Goal: Task Accomplishment & Management: Manage account settings

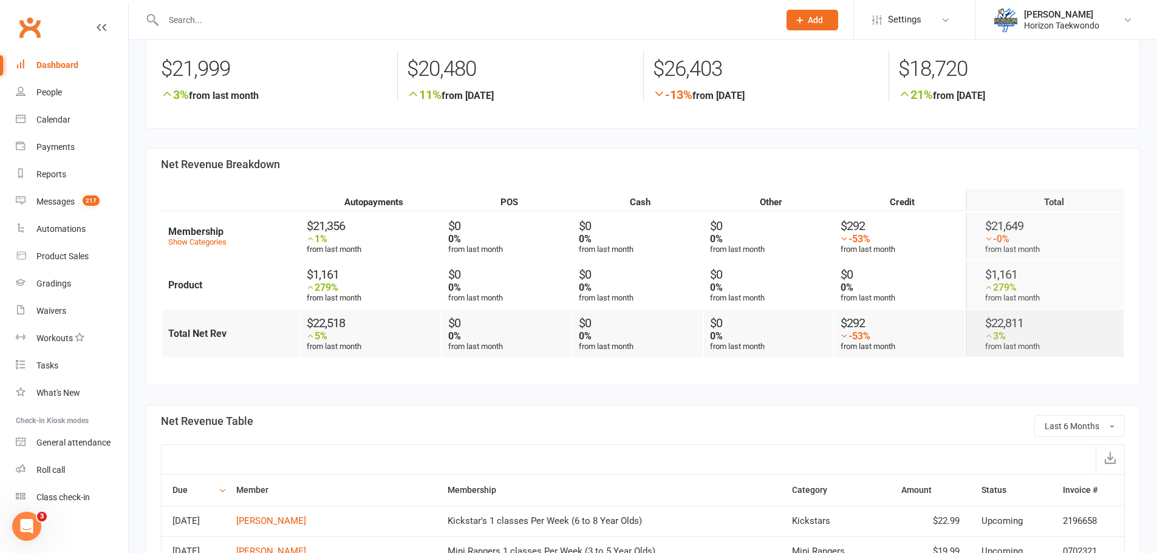
scroll to position [122, 0]
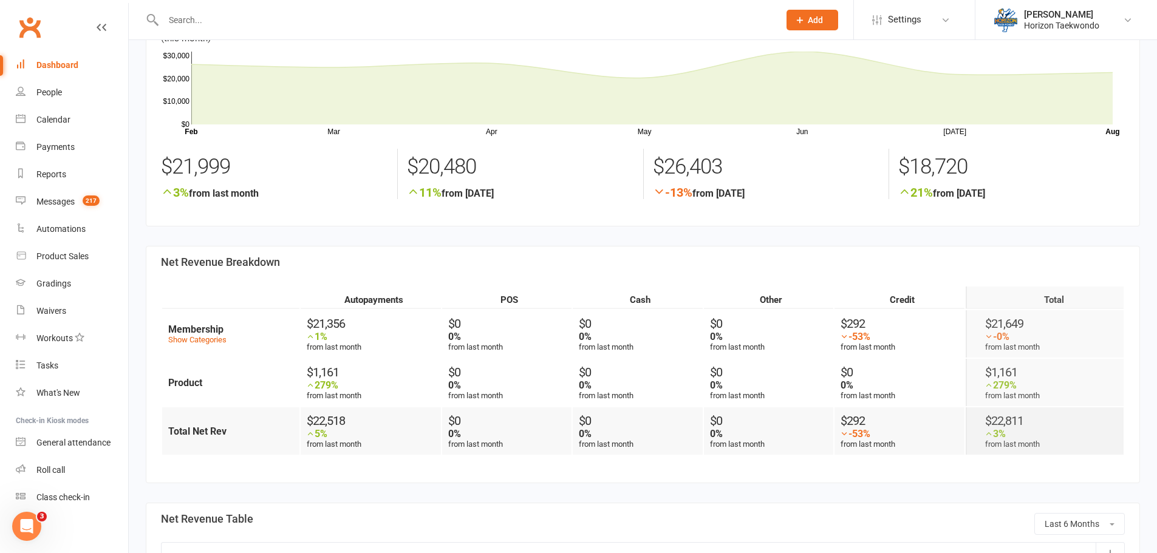
click at [58, 61] on div "Dashboard" at bounding box center [57, 65] width 42 height 10
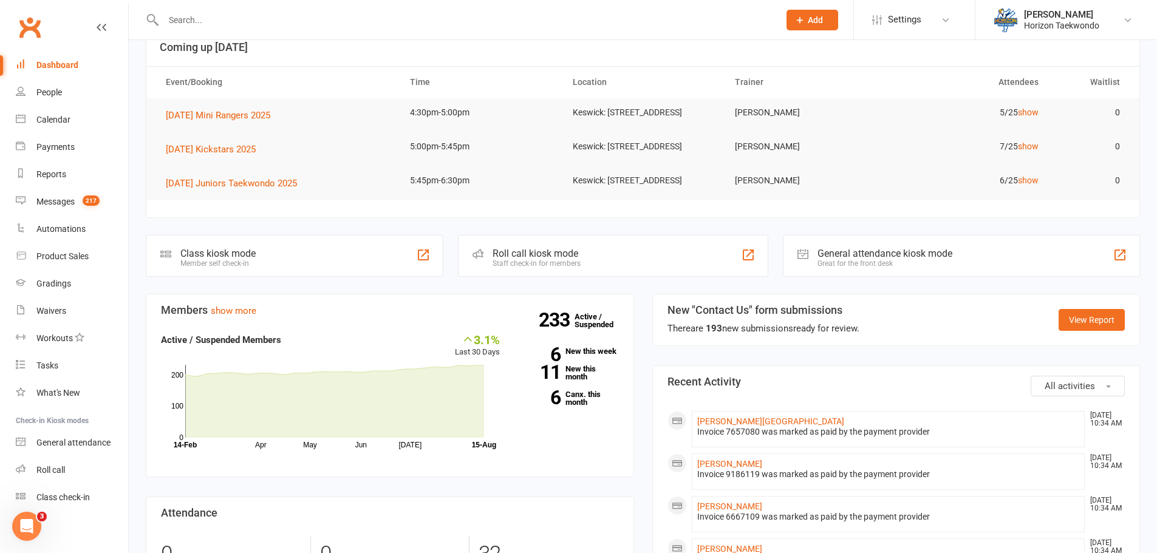
scroll to position [182, 0]
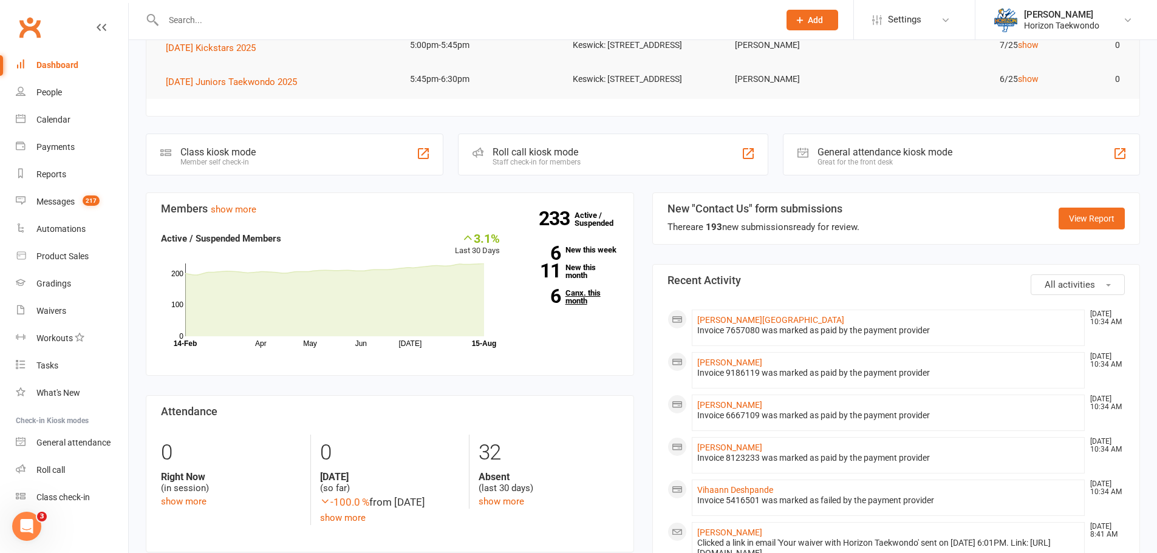
click at [582, 305] on link "6 Canx. this month" at bounding box center [568, 297] width 101 height 16
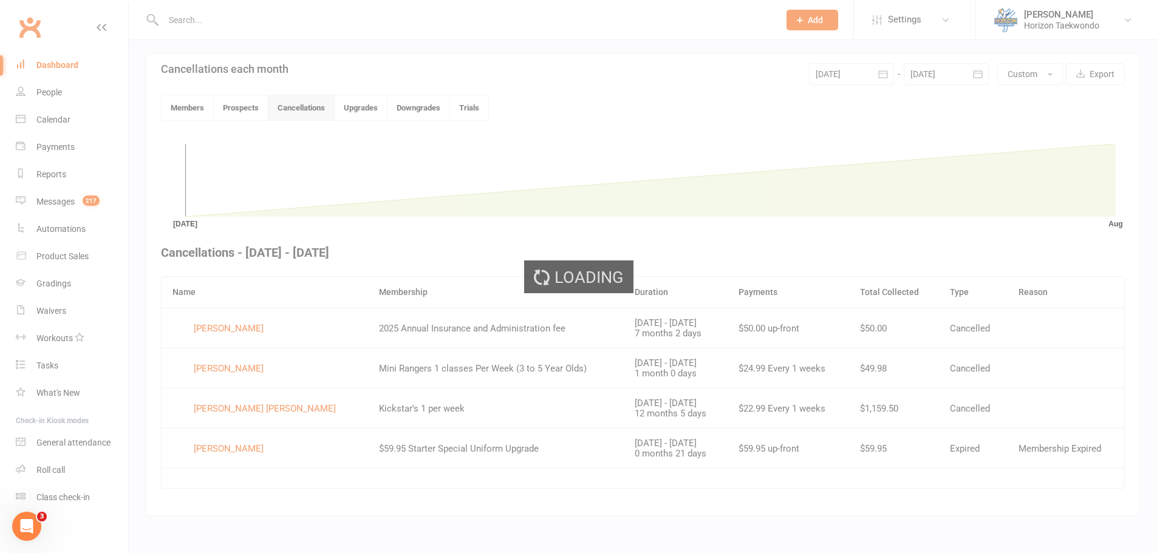
scroll to position [262, 0]
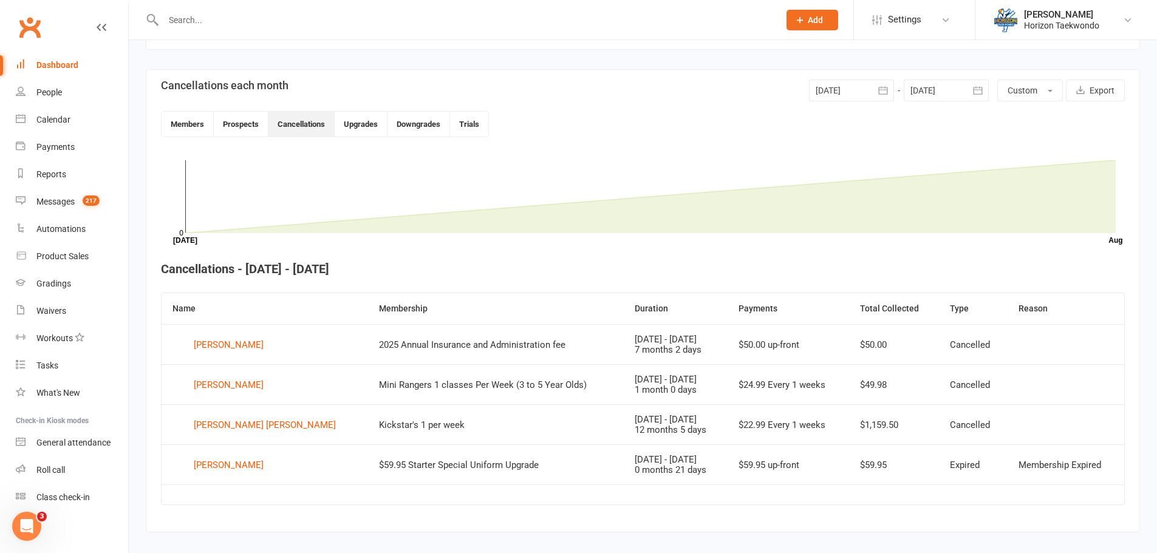
click at [73, 70] on link "Dashboard" at bounding box center [72, 65] width 112 height 27
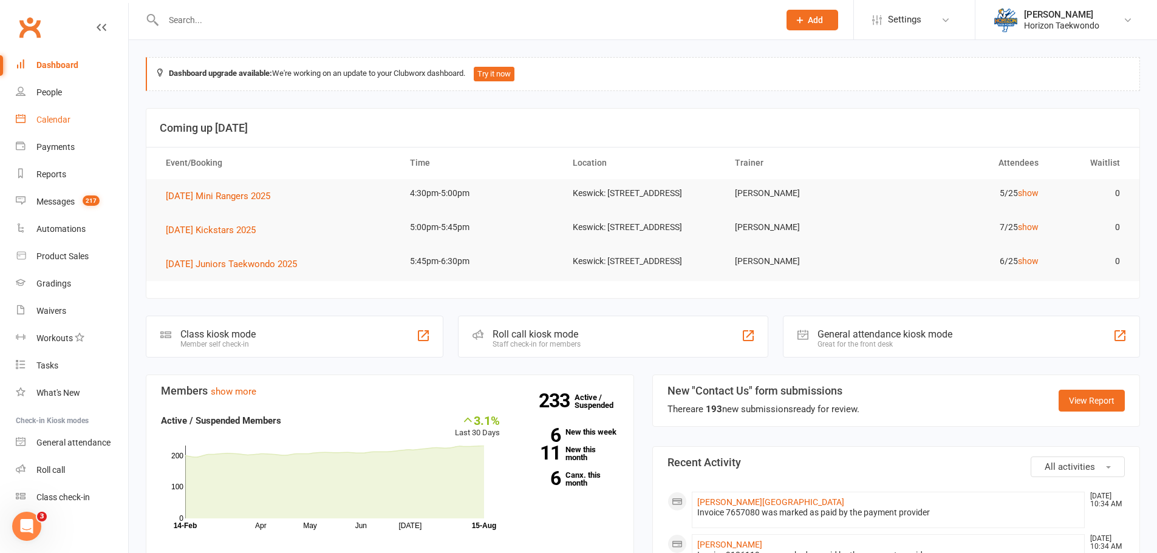
click at [70, 122] on div "Calendar" at bounding box center [53, 120] width 34 height 10
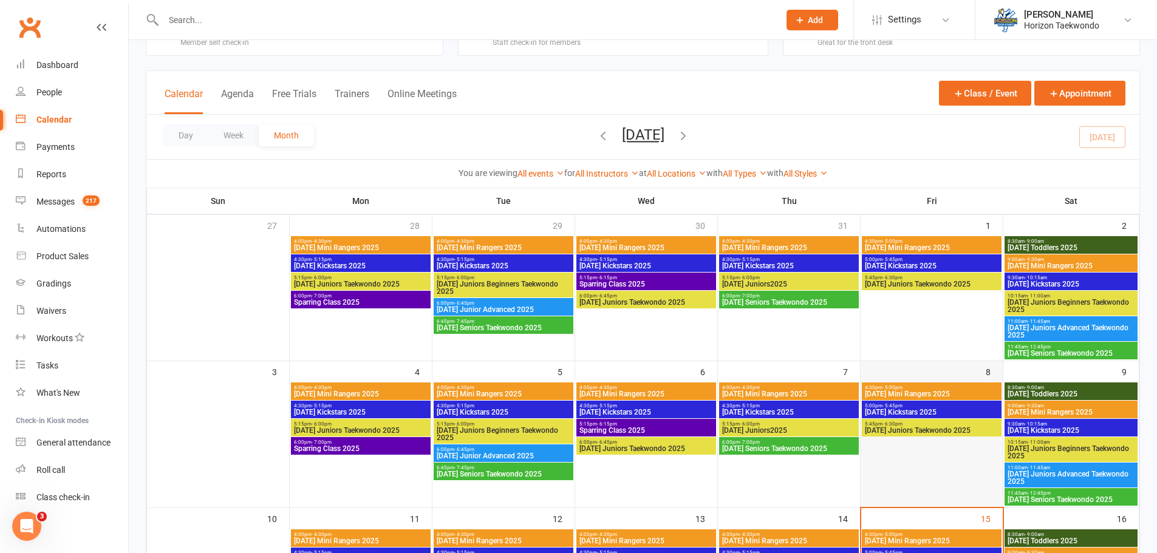
scroll to position [243, 0]
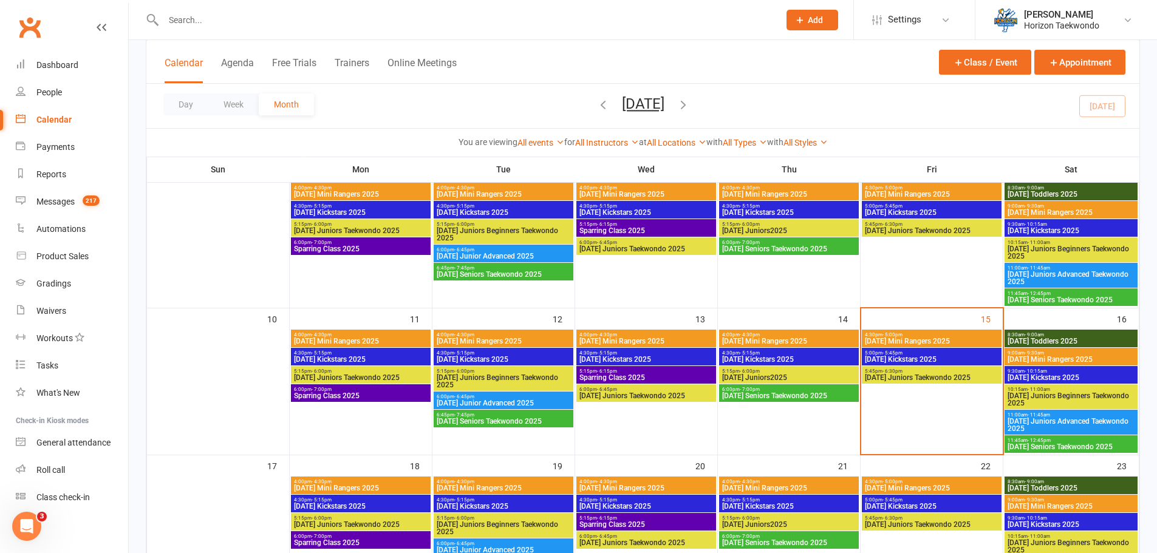
click at [784, 341] on span "Thursday Mini Rangers 2025" at bounding box center [789, 341] width 135 height 7
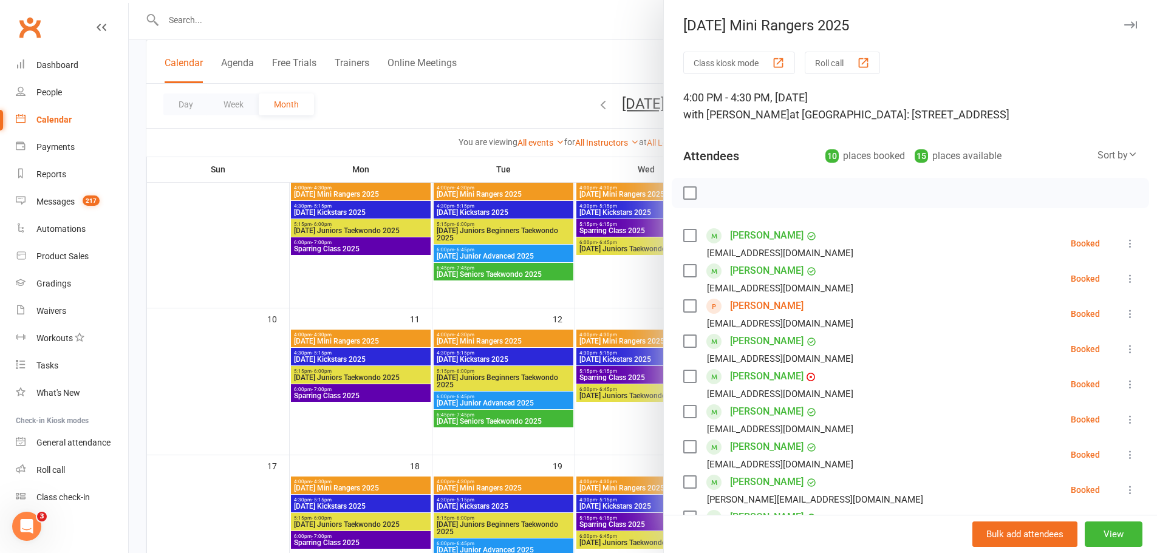
click at [804, 310] on link "James Godwin-Cushing" at bounding box center [767, 305] width 74 height 19
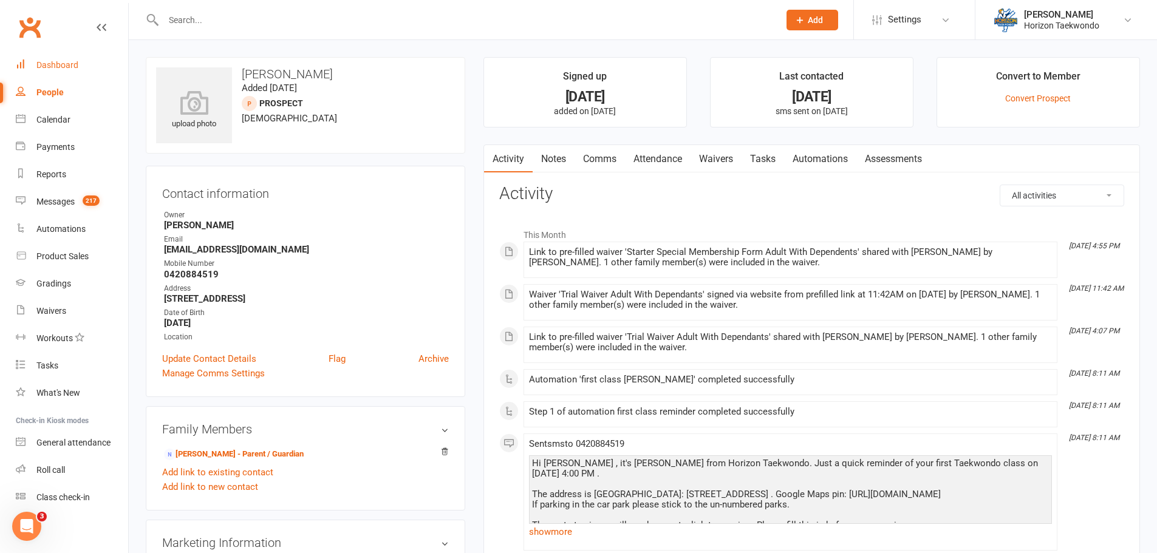
click at [43, 63] on div "Dashboard" at bounding box center [57, 65] width 42 height 10
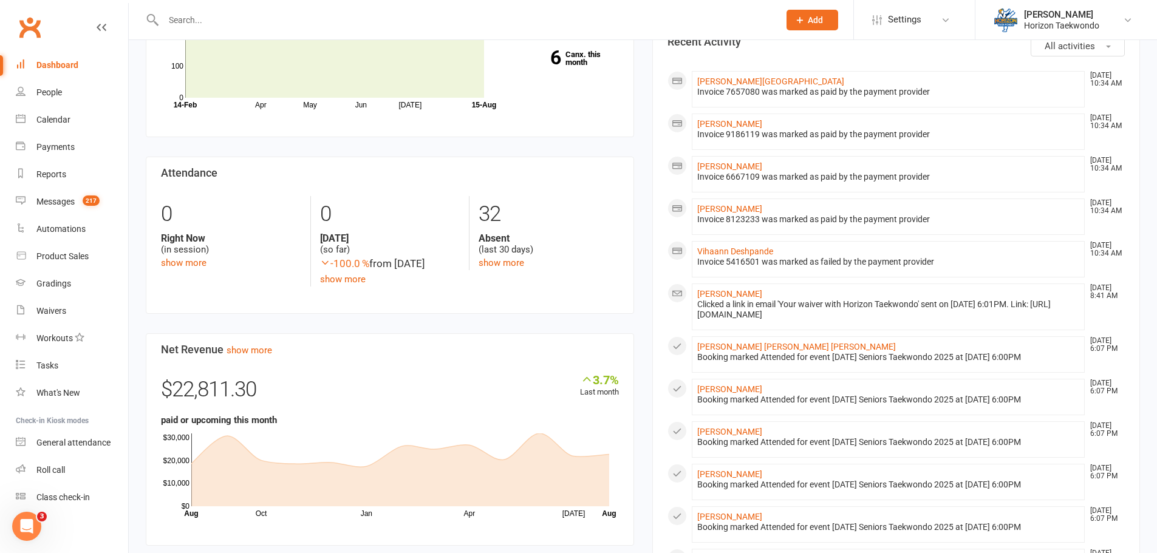
scroll to position [608, 0]
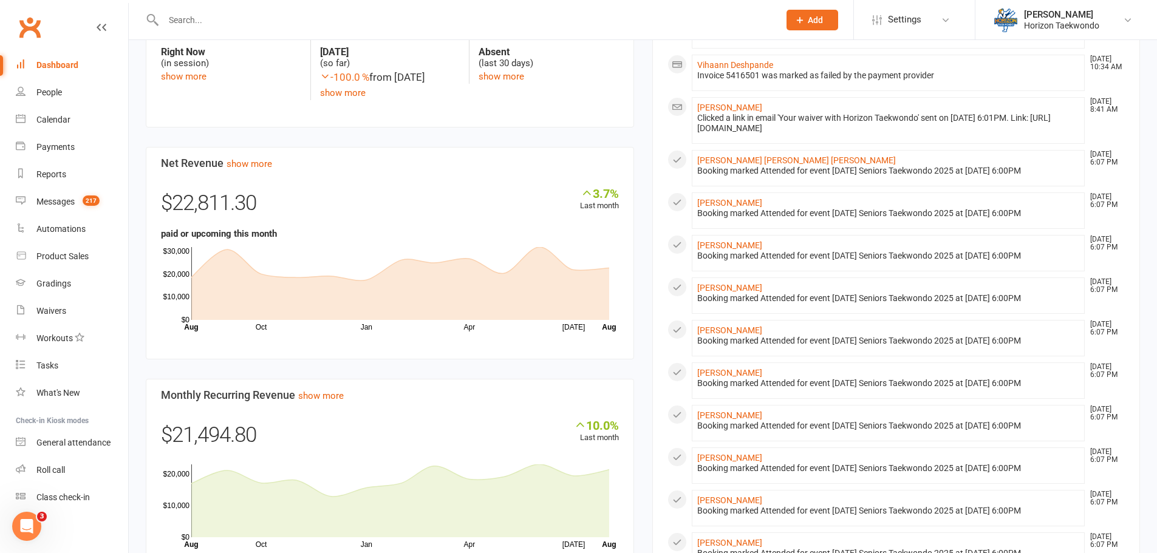
click at [208, 19] on input "text" at bounding box center [465, 20] width 611 height 17
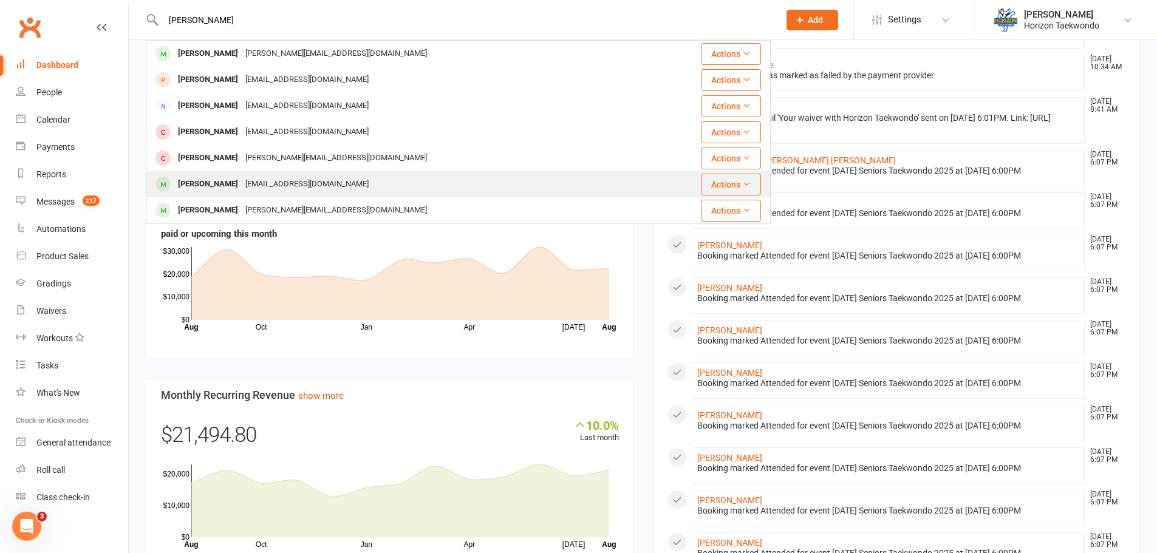
type input "benj"
click at [281, 177] on div "Anneliesepowell@hotmail.com" at bounding box center [307, 185] width 131 height 18
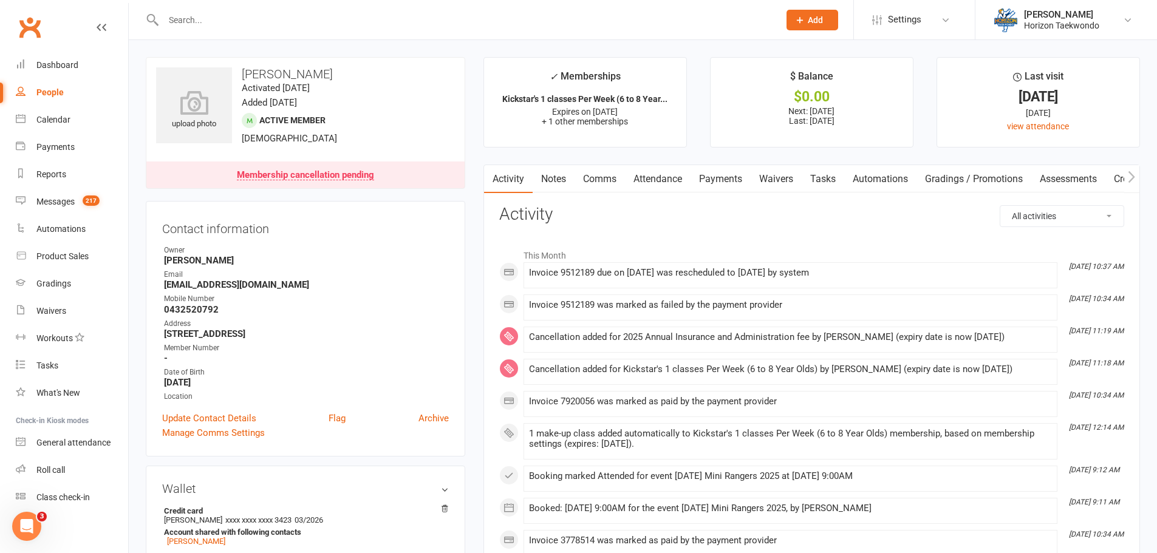
click at [717, 181] on link "Payments" at bounding box center [721, 179] width 60 height 28
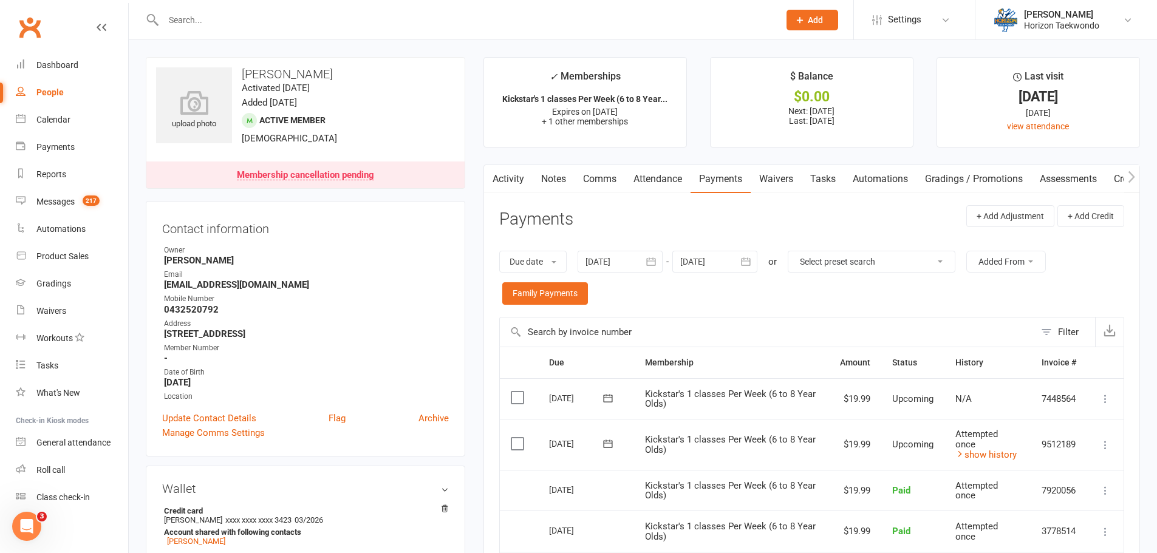
click at [239, 21] on input "text" at bounding box center [465, 20] width 611 height 17
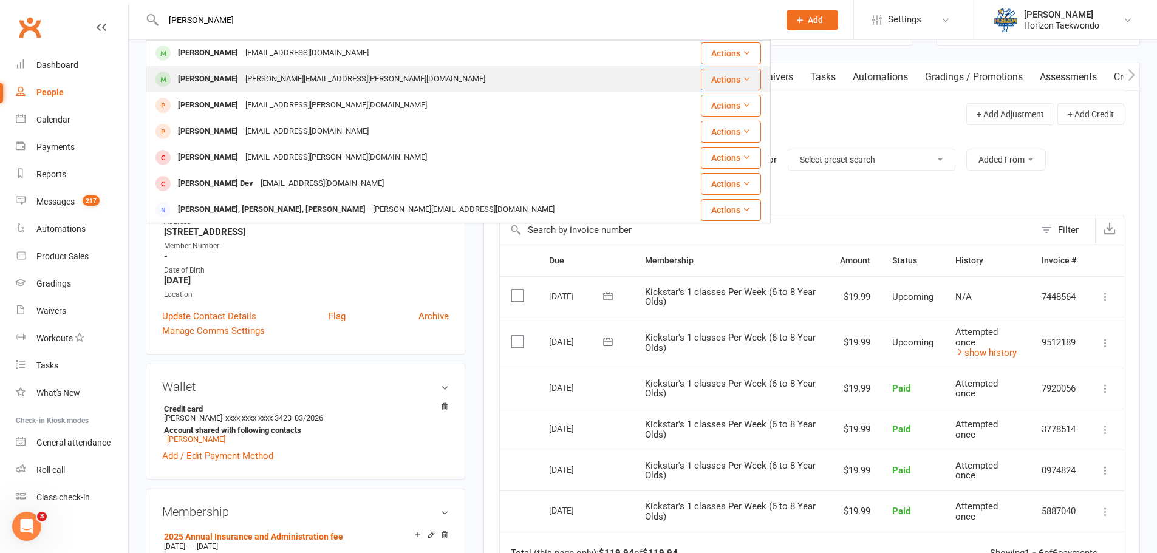
scroll to position [122, 0]
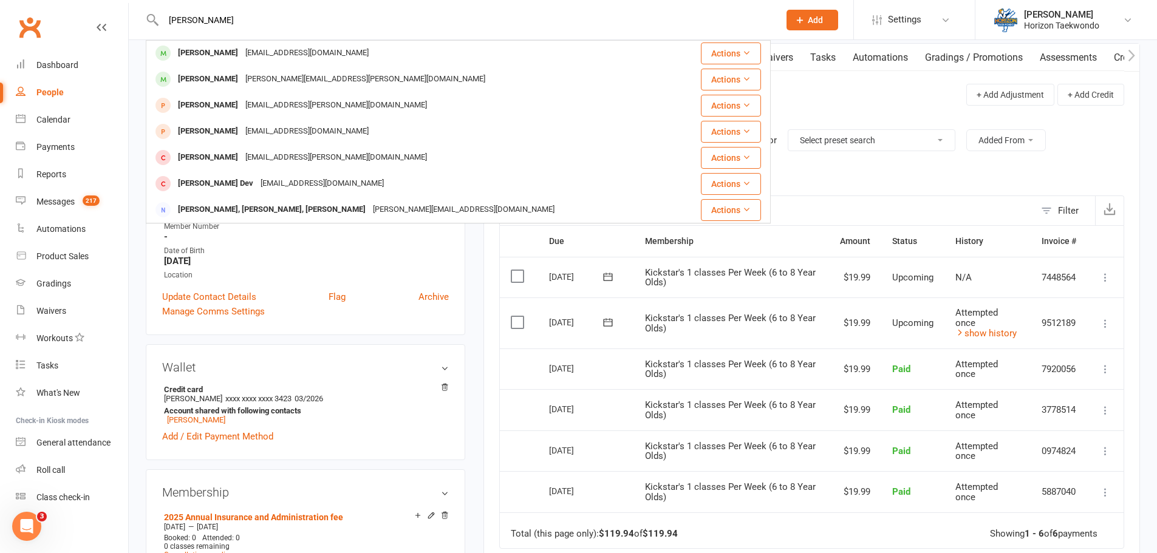
click at [506, 26] on input "arthav" at bounding box center [465, 20] width 611 height 17
type input "arthav"
click at [58, 148] on div "Payments" at bounding box center [55, 147] width 38 height 10
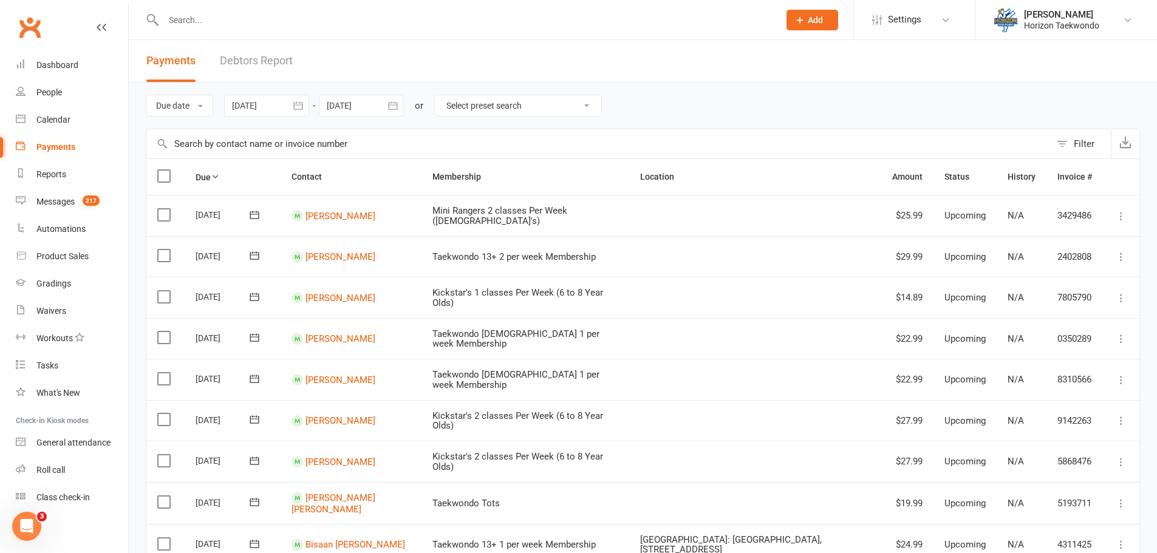
click at [250, 60] on link "Debtors Report" at bounding box center [256, 61] width 73 height 42
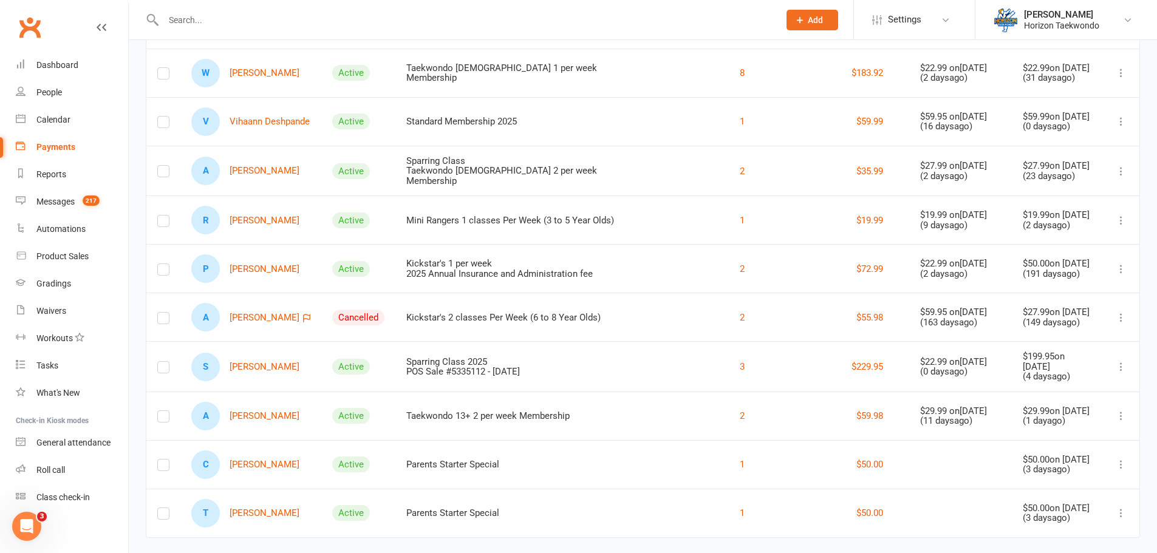
scroll to position [279, 0]
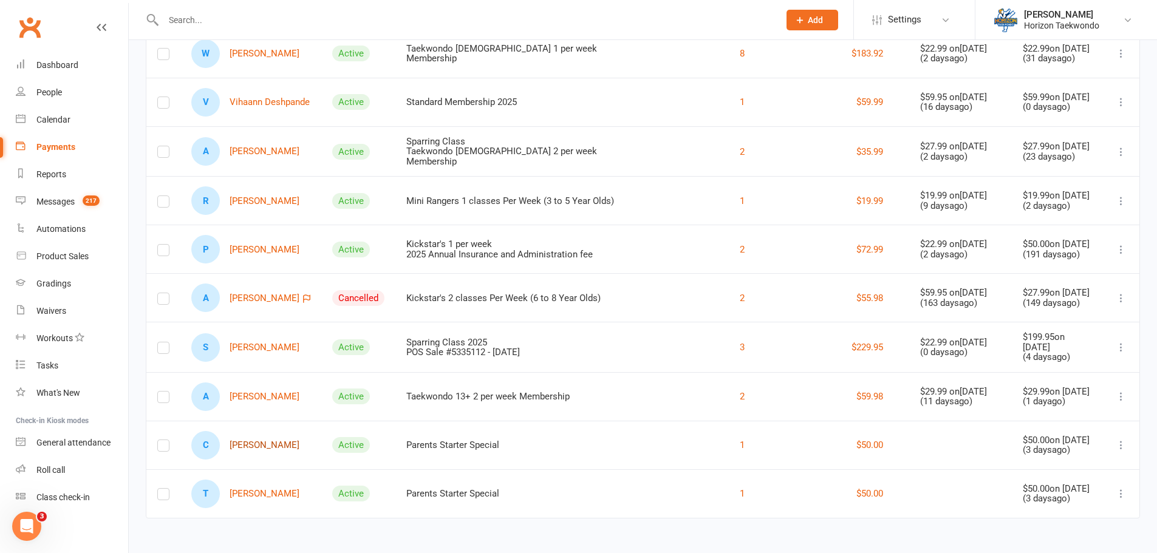
click at [255, 447] on link "C Charlie Wilson" at bounding box center [245, 445] width 108 height 29
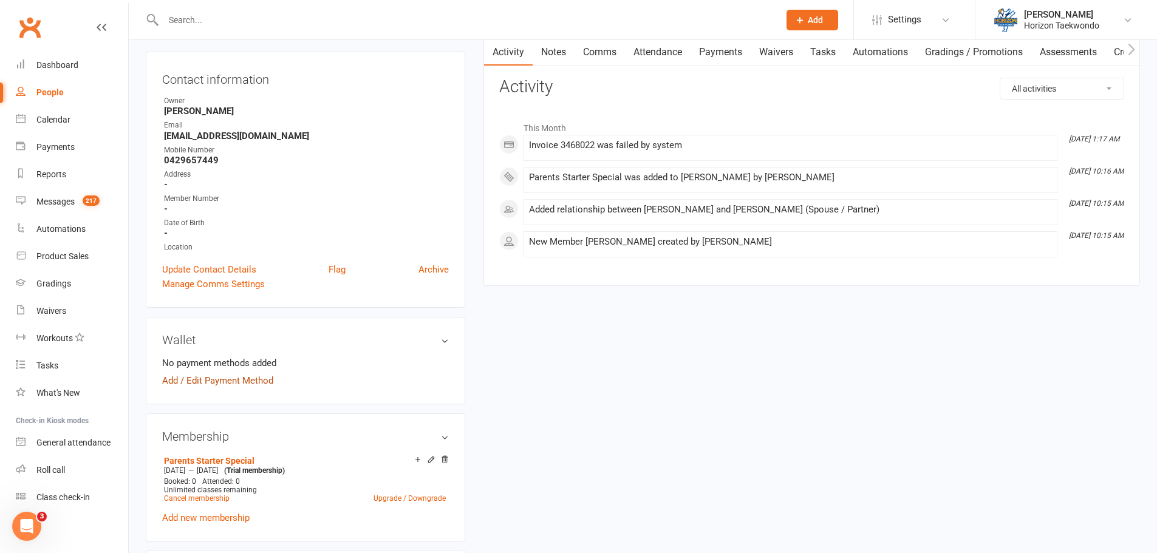
scroll to position [122, 0]
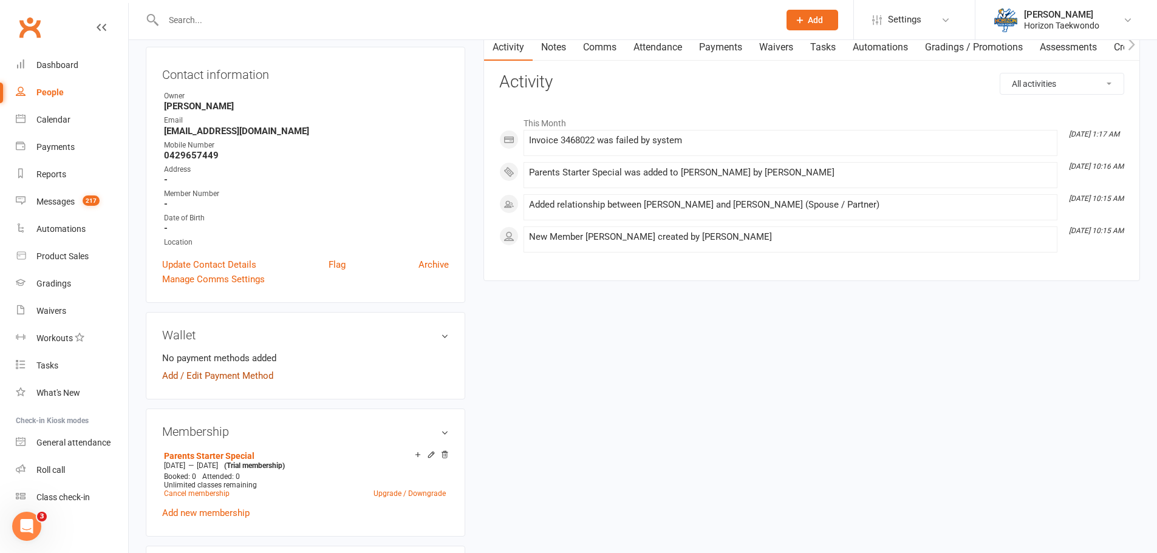
click at [244, 377] on link "Add / Edit Payment Method" at bounding box center [217, 376] width 111 height 15
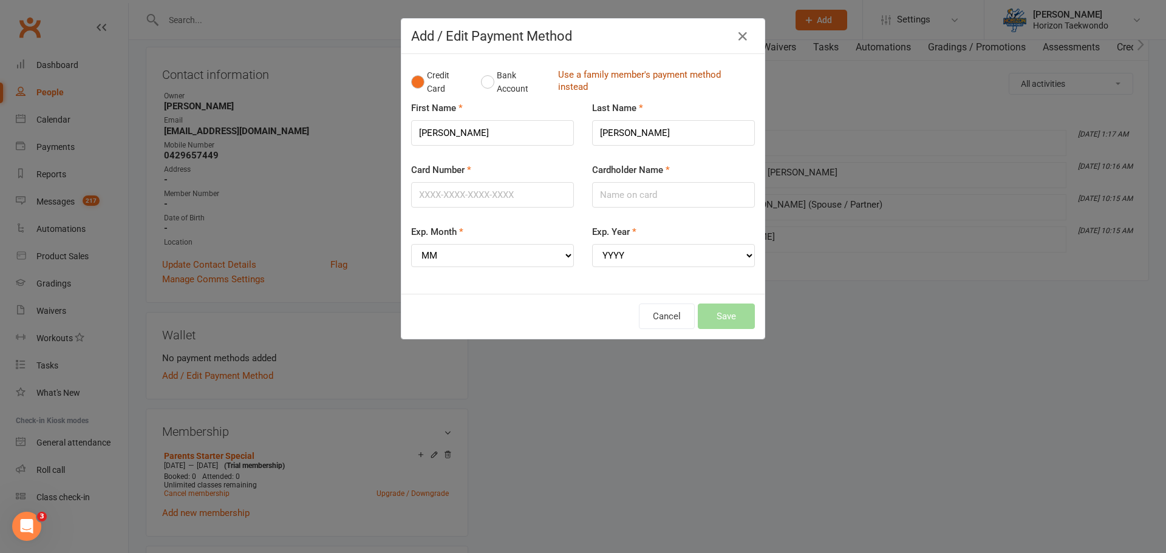
click at [581, 78] on link "Use a family member's payment method instead" at bounding box center [653, 82] width 191 height 27
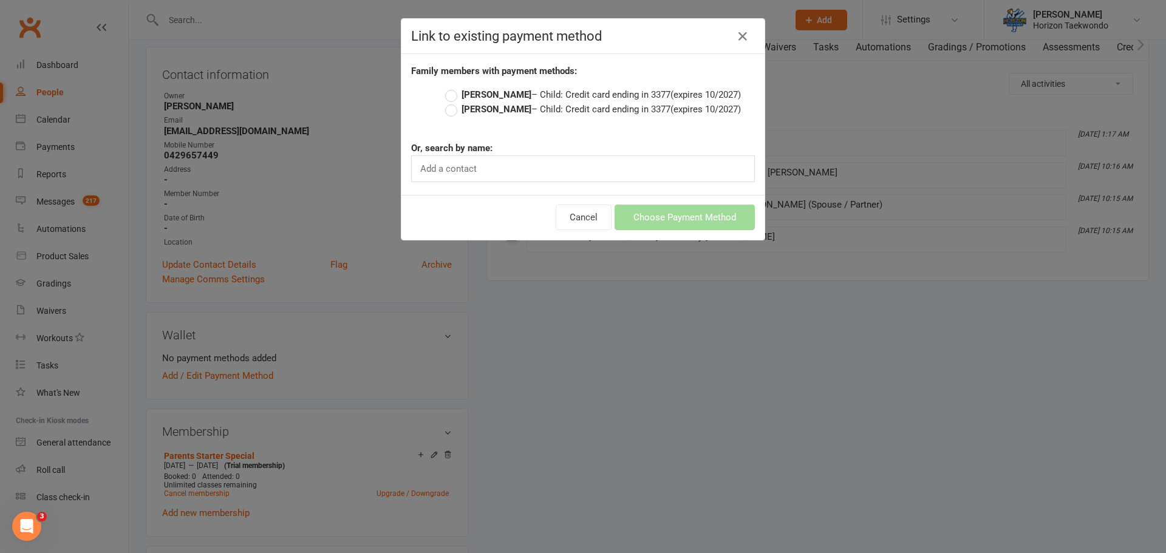
click at [449, 96] on label "Brock Wilson – Child: Credit card ending in 3377 (expires 10/2027)" at bounding box center [593, 94] width 296 height 15
click at [449, 87] on input "Brock Wilson – Child: Credit card ending in 3377 (expires 10/2027)" at bounding box center [449, 87] width 8 height 0
click at [654, 213] on button "Choose Payment Method" at bounding box center [685, 218] width 140 height 26
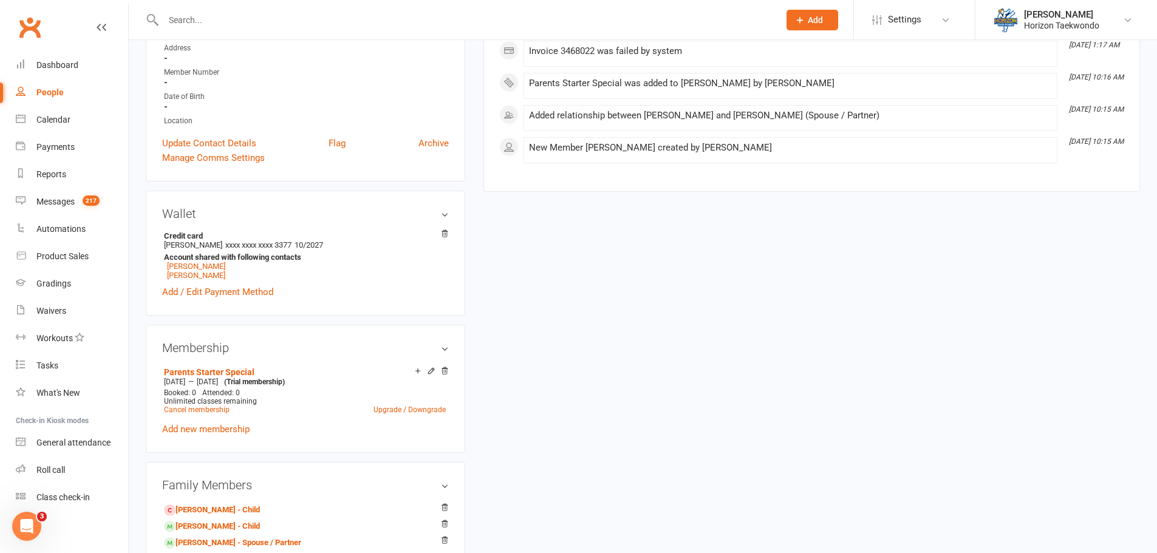
scroll to position [0, 0]
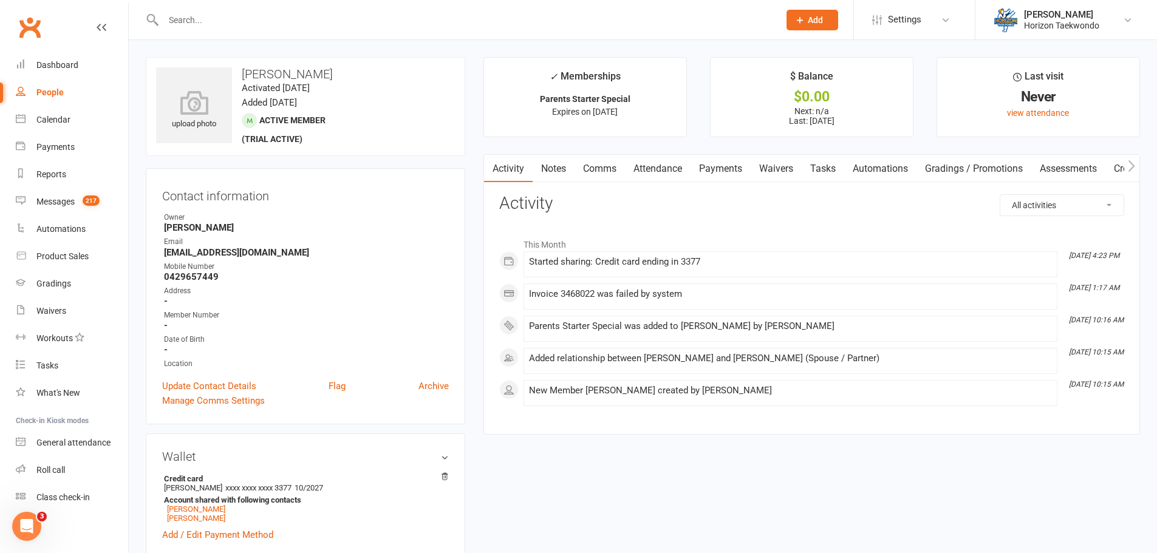
click at [716, 173] on link "Payments" at bounding box center [721, 169] width 60 height 28
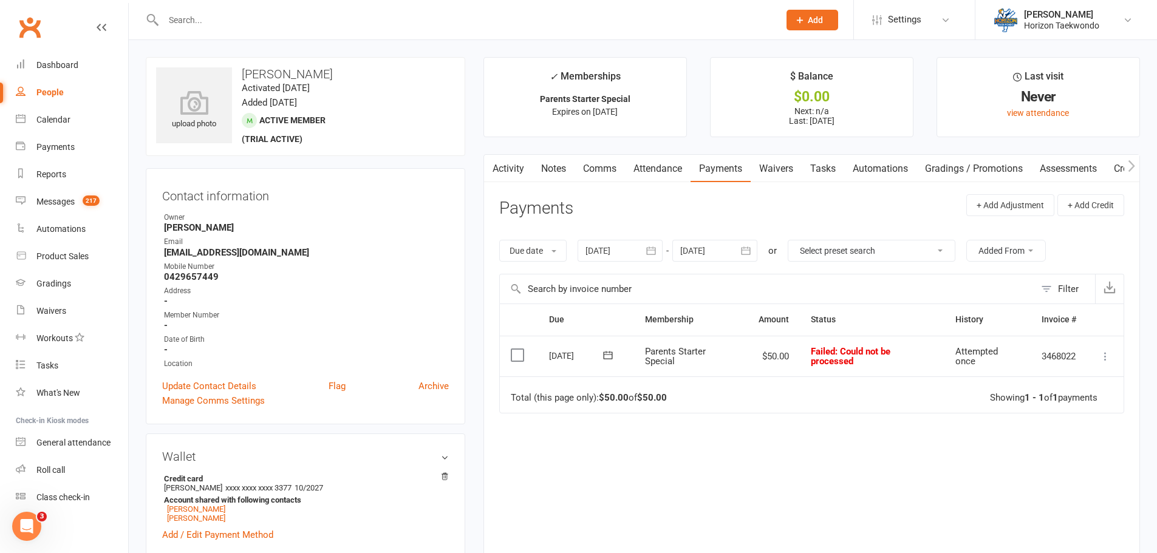
click at [612, 361] on icon at bounding box center [608, 355] width 12 height 12
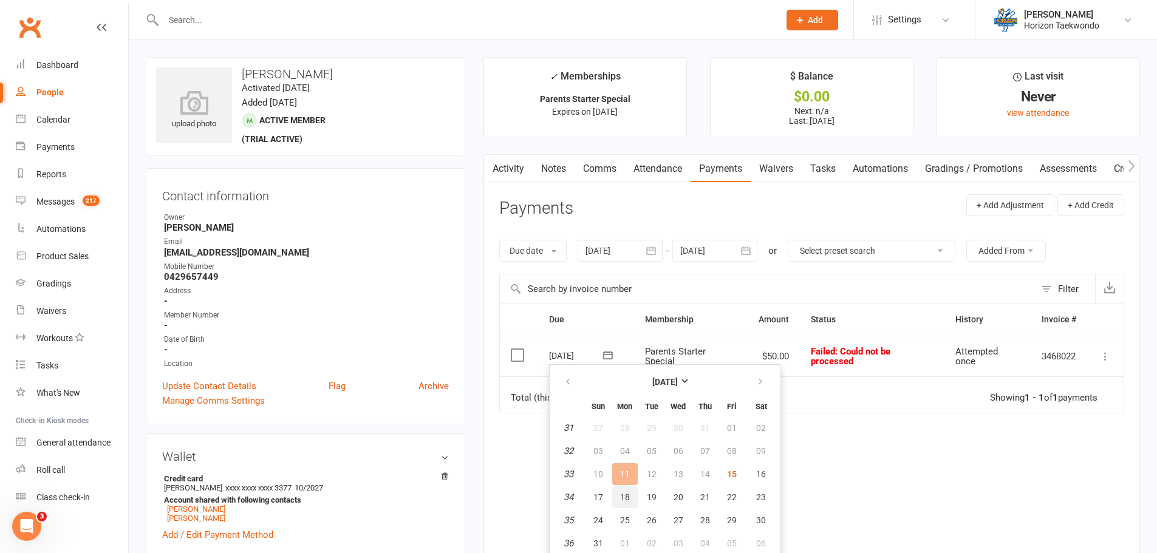
click at [621, 501] on span "18" at bounding box center [625, 498] width 10 height 10
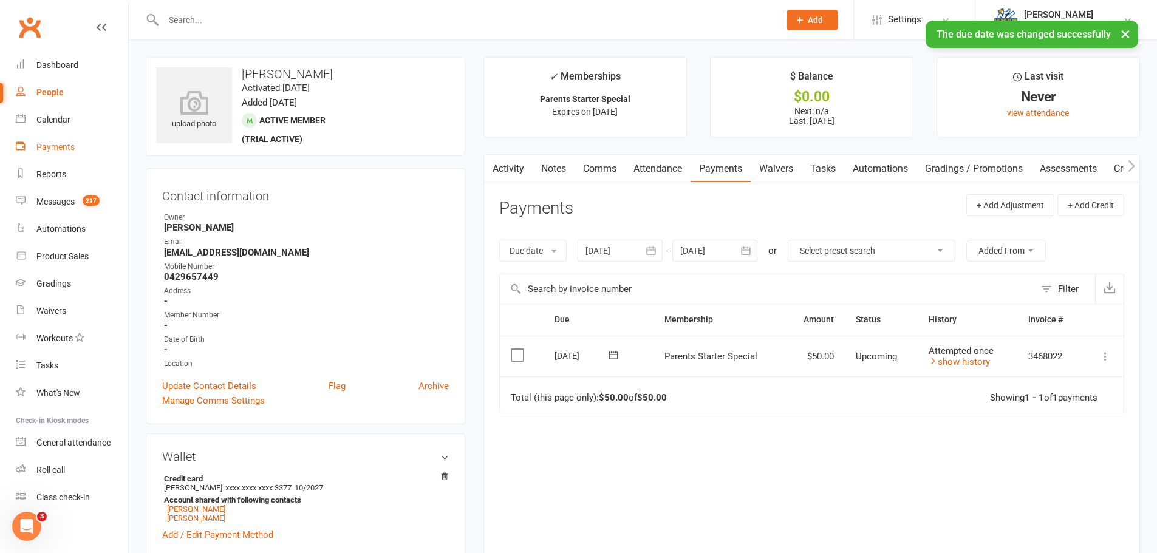
click at [71, 143] on div "Payments" at bounding box center [55, 147] width 38 height 10
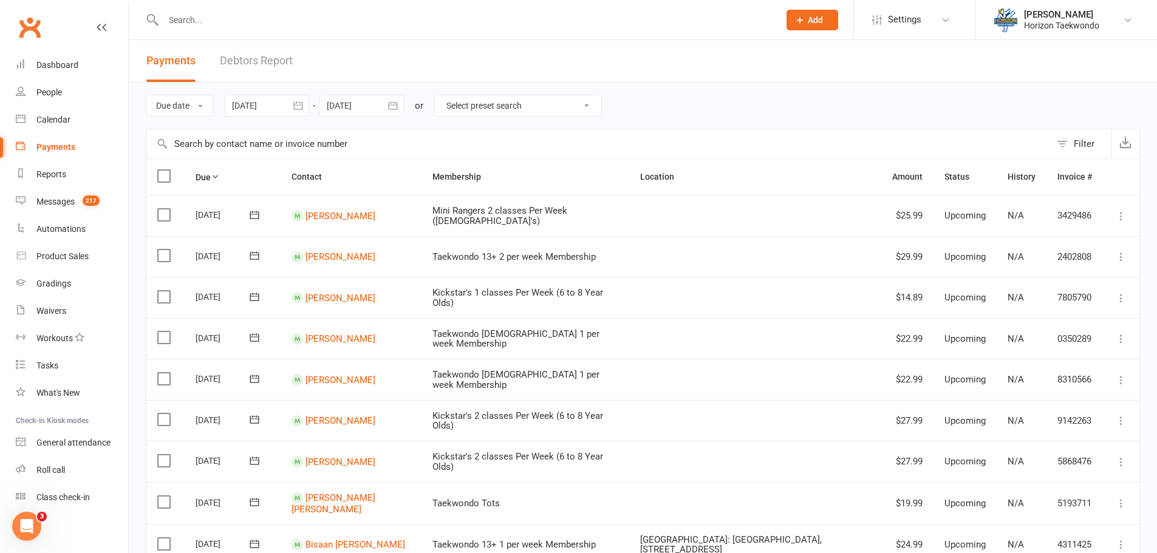
click at [261, 63] on link "Debtors Report" at bounding box center [256, 61] width 73 height 42
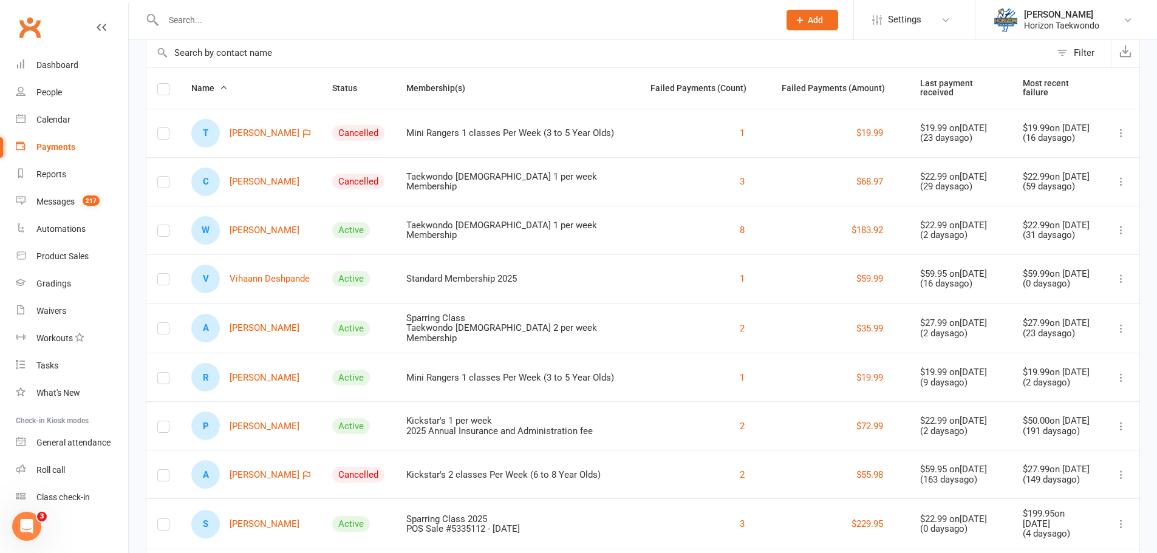
scroll to position [229, 0]
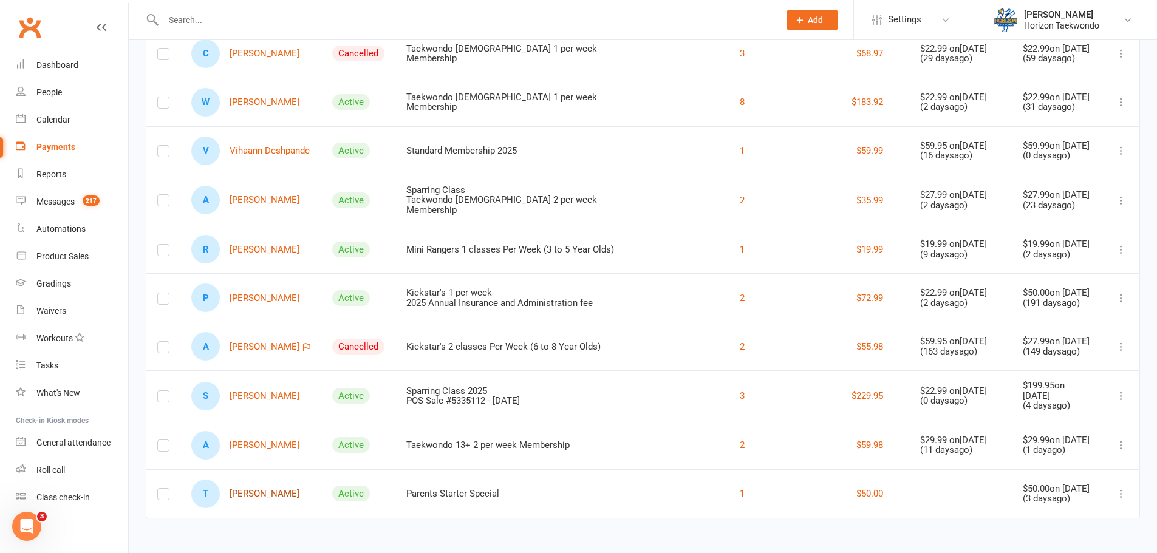
click at [256, 495] on link "T Taryn Wilson" at bounding box center [245, 494] width 108 height 29
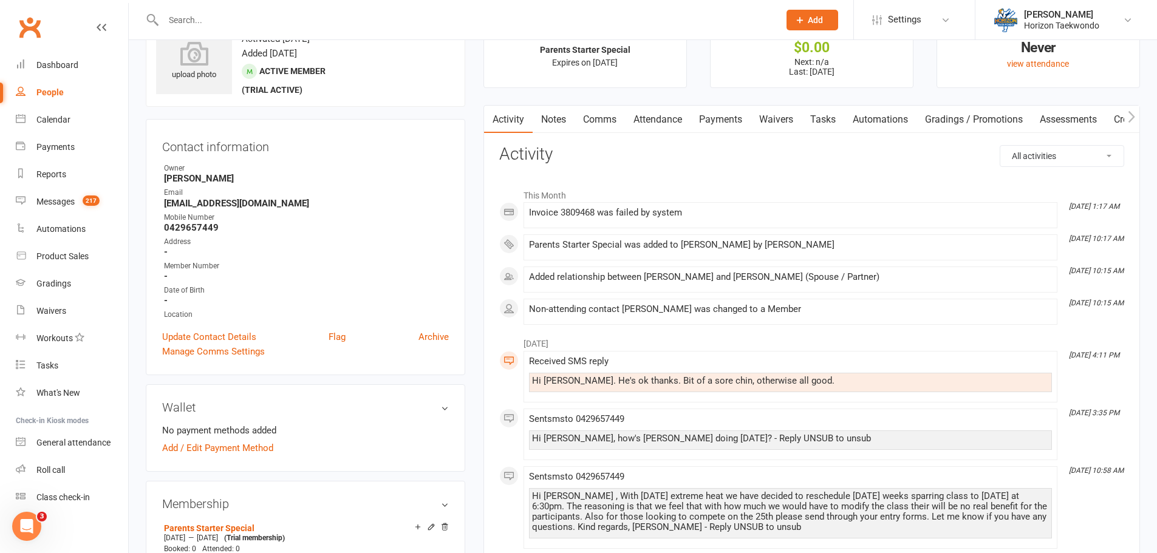
scroll to position [182, 0]
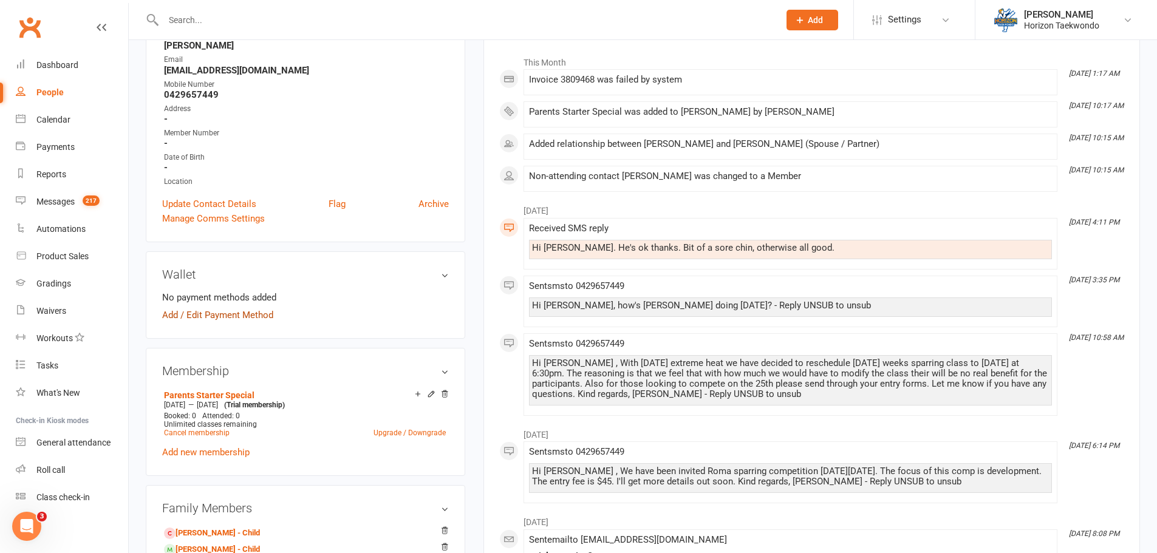
click at [253, 310] on link "Add / Edit Payment Method" at bounding box center [217, 315] width 111 height 15
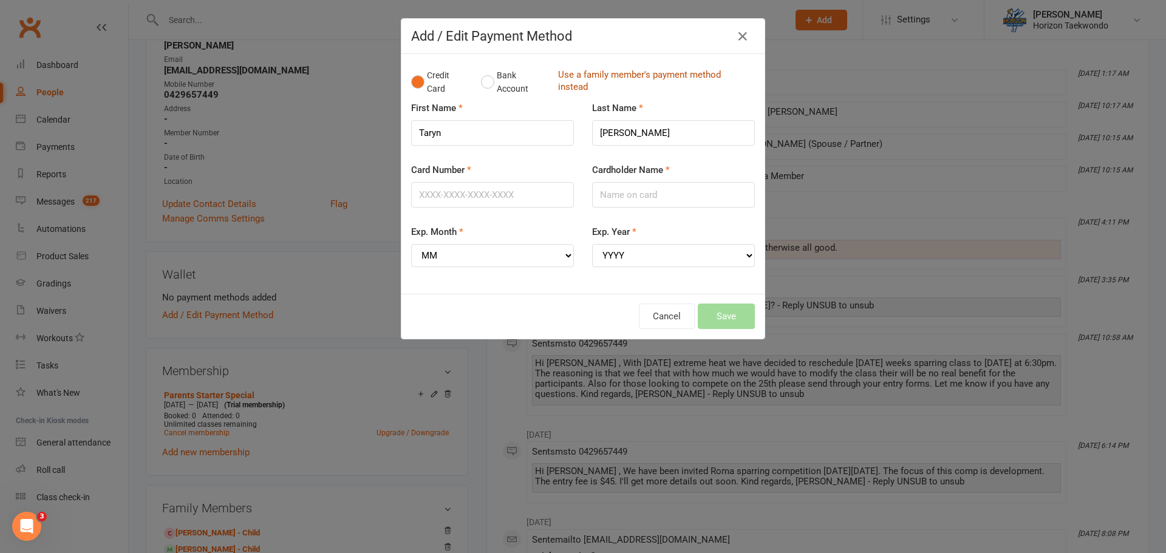
click at [574, 78] on link "Use a family member's payment method instead" at bounding box center [653, 82] width 191 height 27
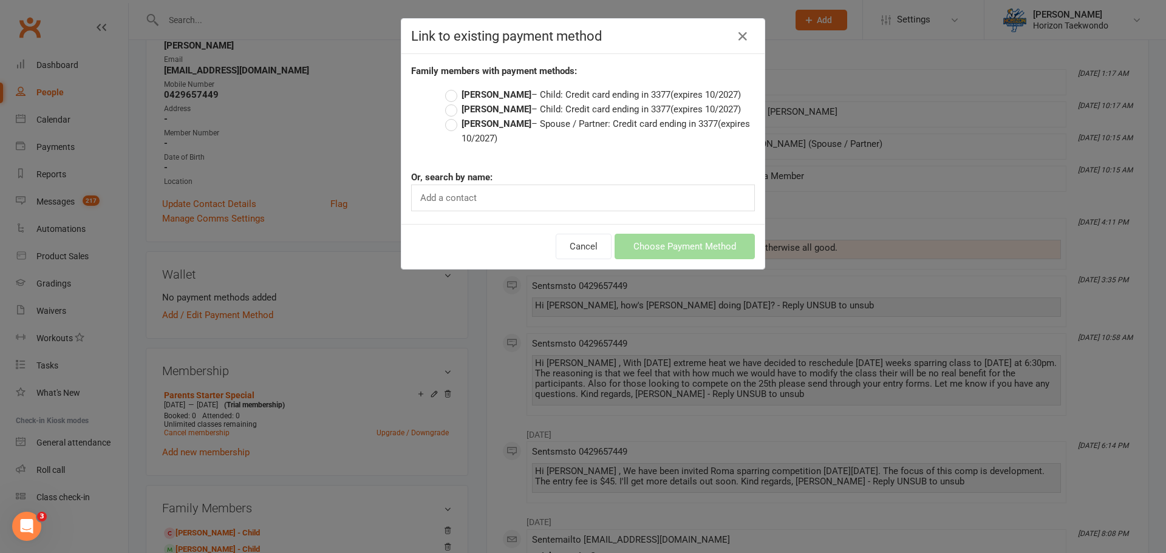
click at [451, 92] on label "Brock Wilson – Child: Credit card ending in 3377 (expires 10/2027)" at bounding box center [593, 94] width 296 height 15
click at [451, 87] on input "Brock Wilson – Child: Credit card ending in 3377 (expires 10/2027)" at bounding box center [449, 87] width 8 height 0
click at [686, 244] on button "Choose Payment Method" at bounding box center [685, 247] width 140 height 26
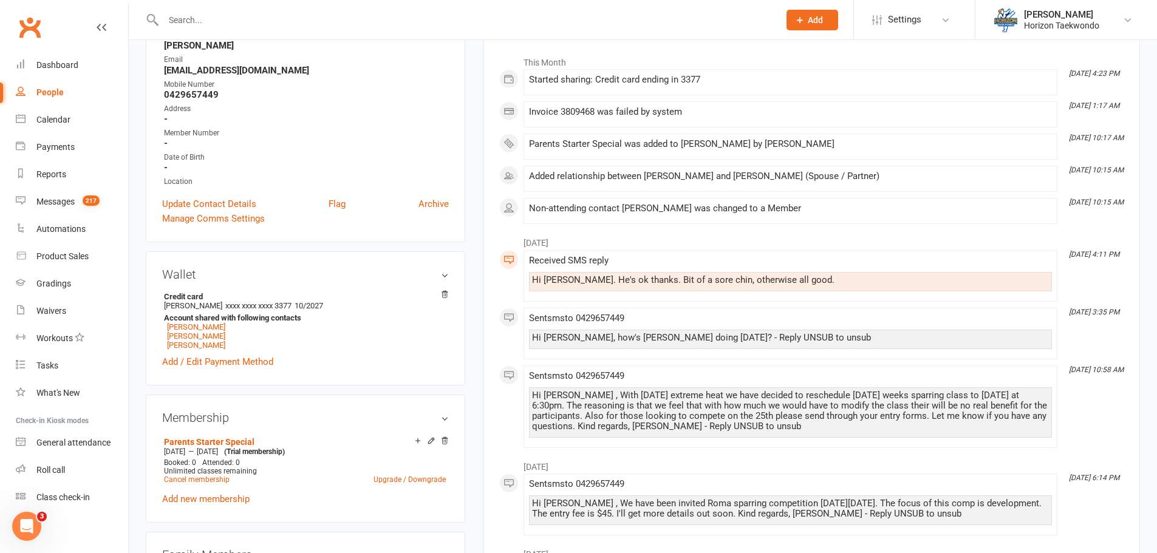
scroll to position [0, 0]
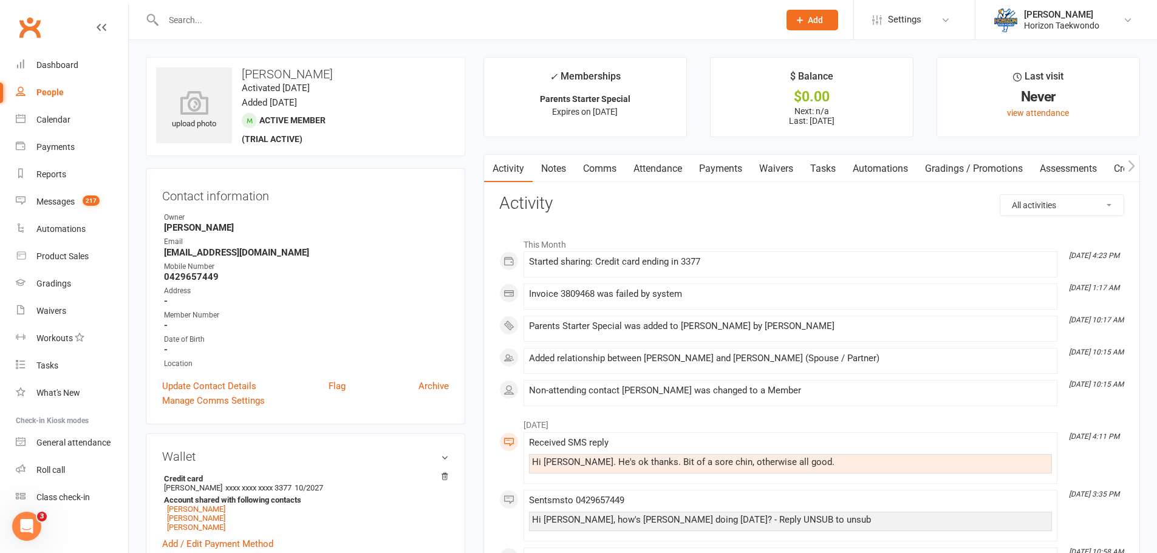
click at [713, 163] on link "Payments" at bounding box center [721, 169] width 60 height 28
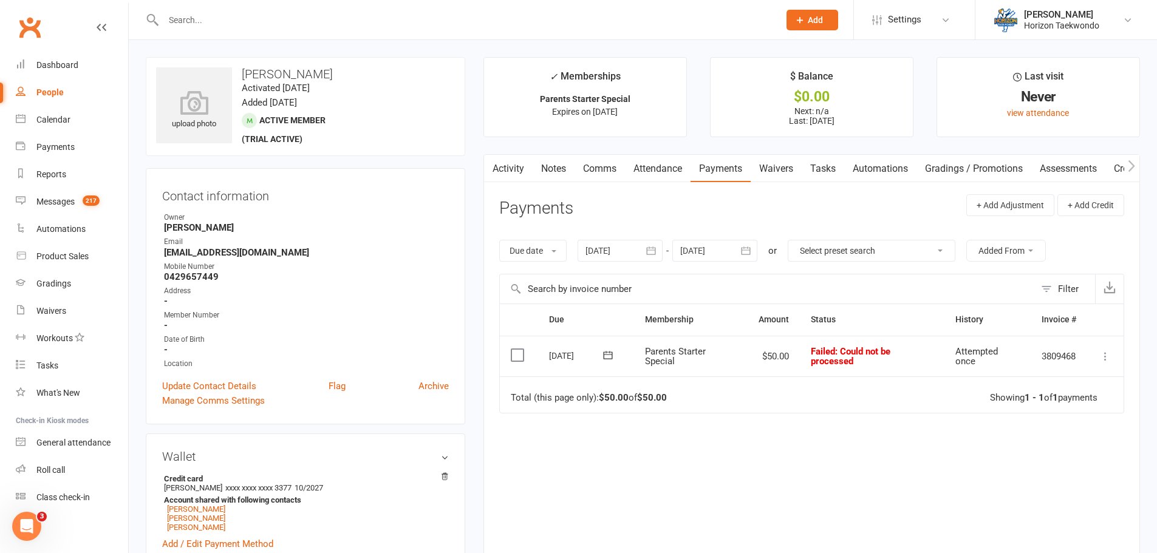
click at [605, 354] on icon at bounding box center [608, 355] width 12 height 12
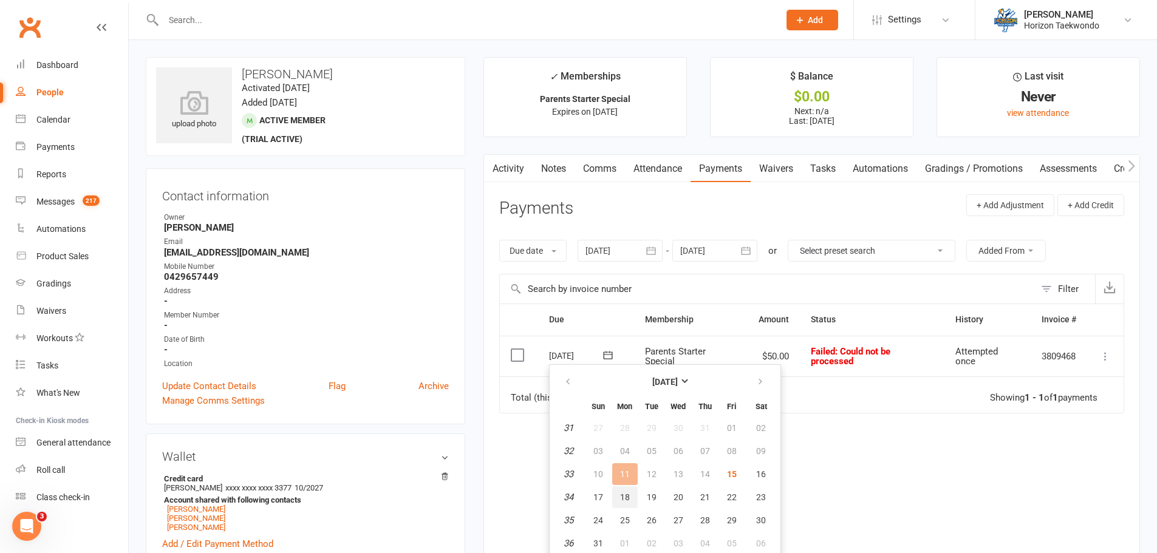
click at [622, 502] on button "18" at bounding box center [625, 498] width 26 height 22
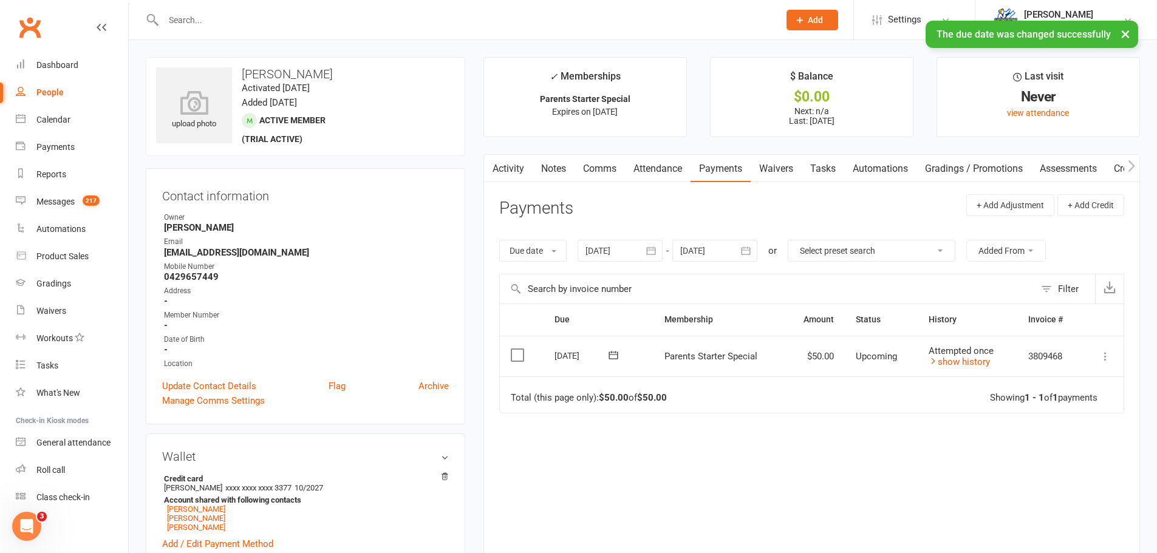
click at [57, 93] on div "People" at bounding box center [49, 92] width 27 height 10
select select "100"
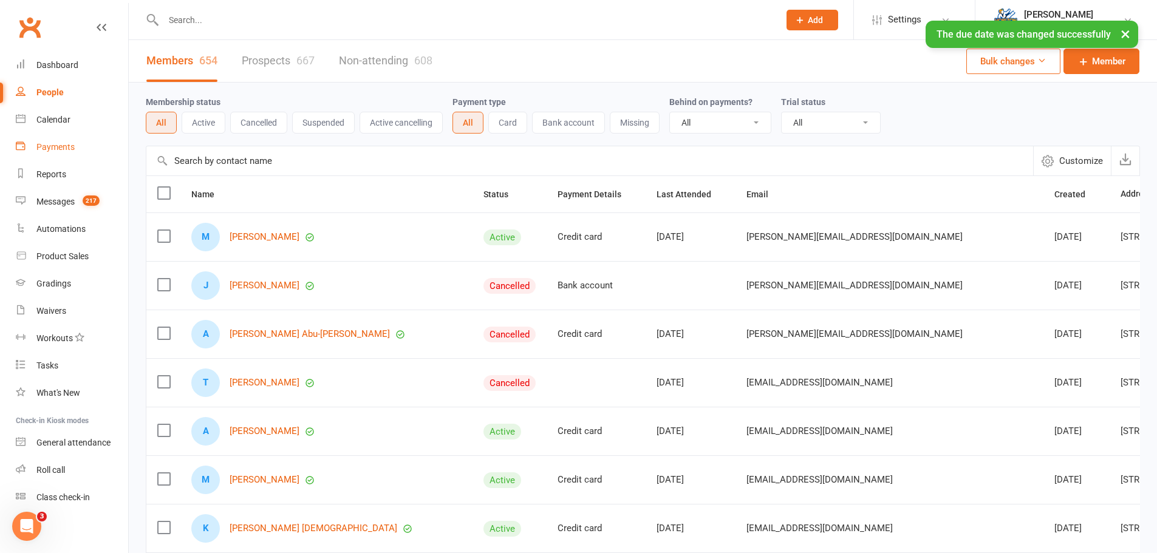
click at [67, 151] on div "Payments" at bounding box center [55, 147] width 38 height 10
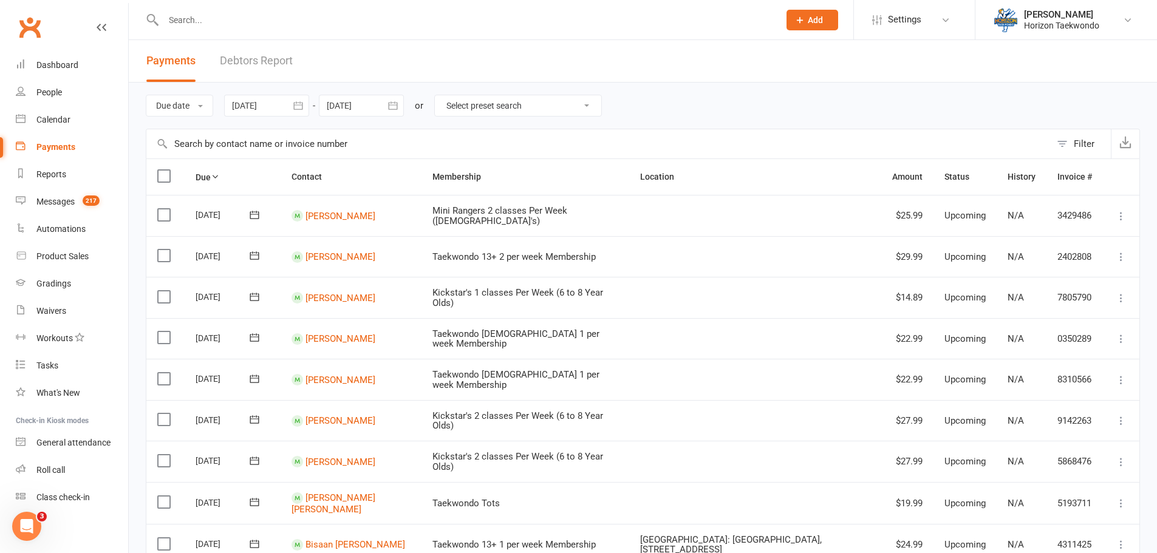
click at [276, 59] on link "Debtors Report" at bounding box center [256, 61] width 73 height 42
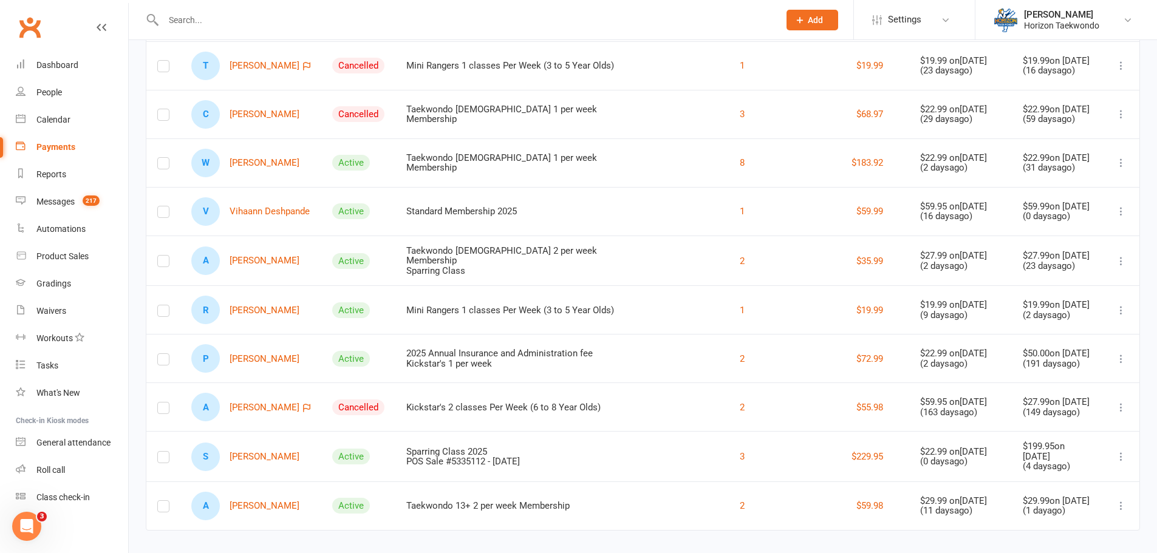
scroll to position [179, 0]
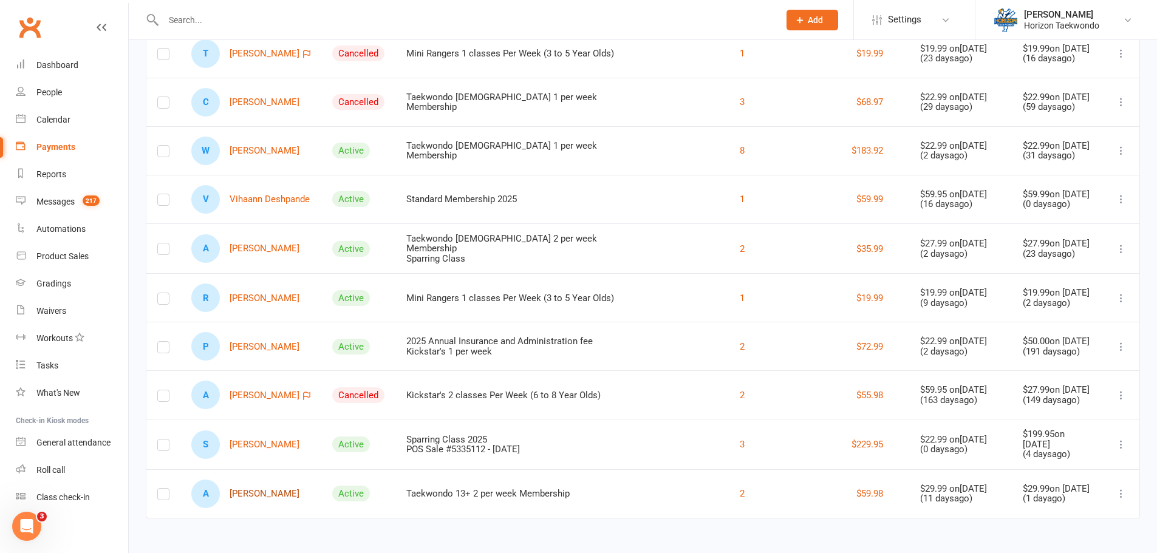
click at [273, 493] on link "A Atharv Soman" at bounding box center [245, 494] width 108 height 29
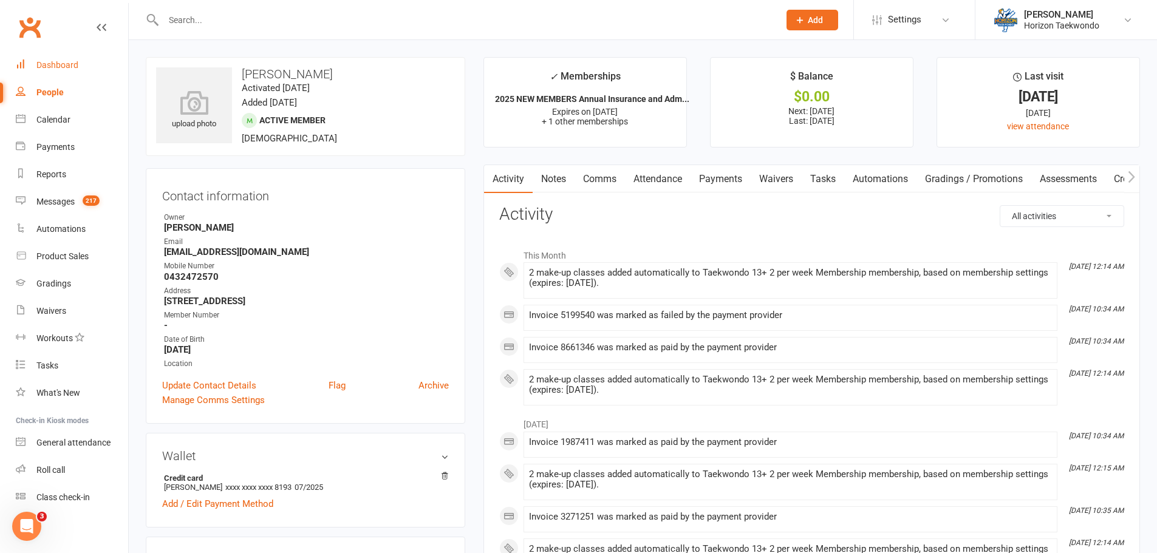
click at [63, 70] on div "Dashboard" at bounding box center [57, 65] width 42 height 10
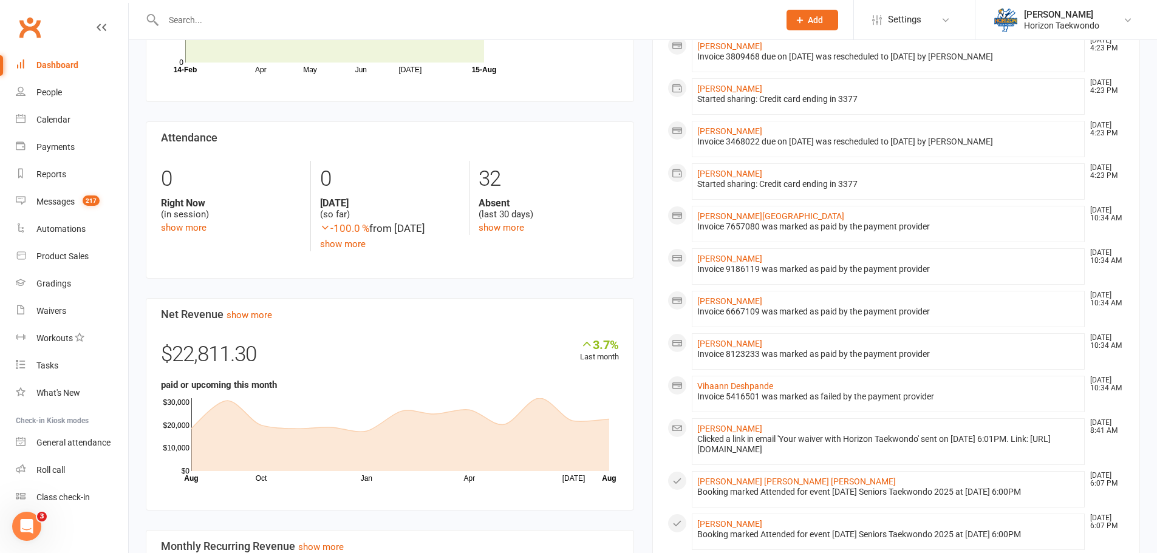
scroll to position [608, 0]
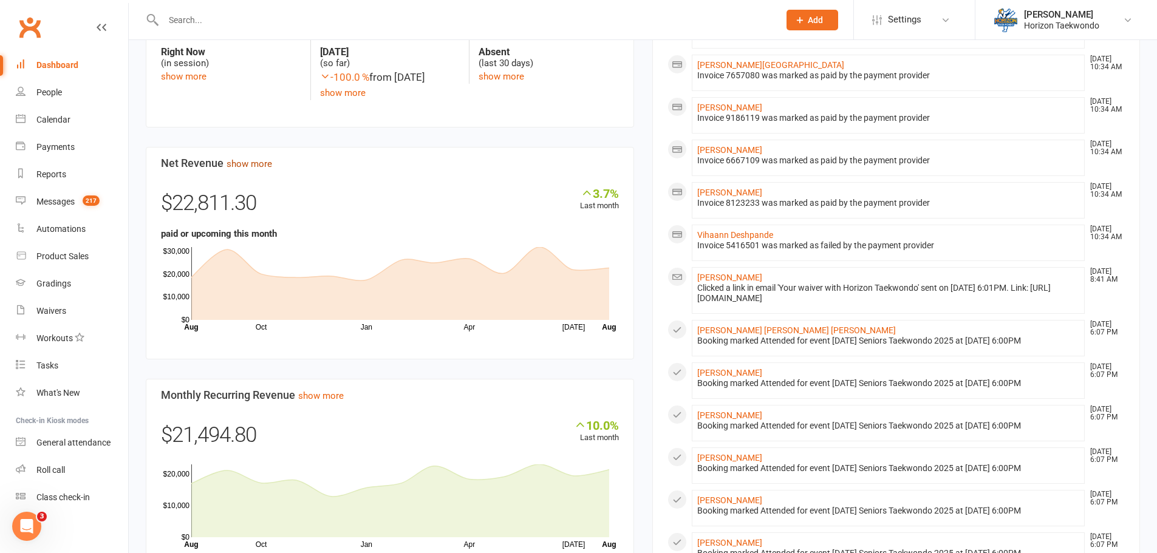
click at [244, 169] on link "show more" at bounding box center [250, 164] width 46 height 11
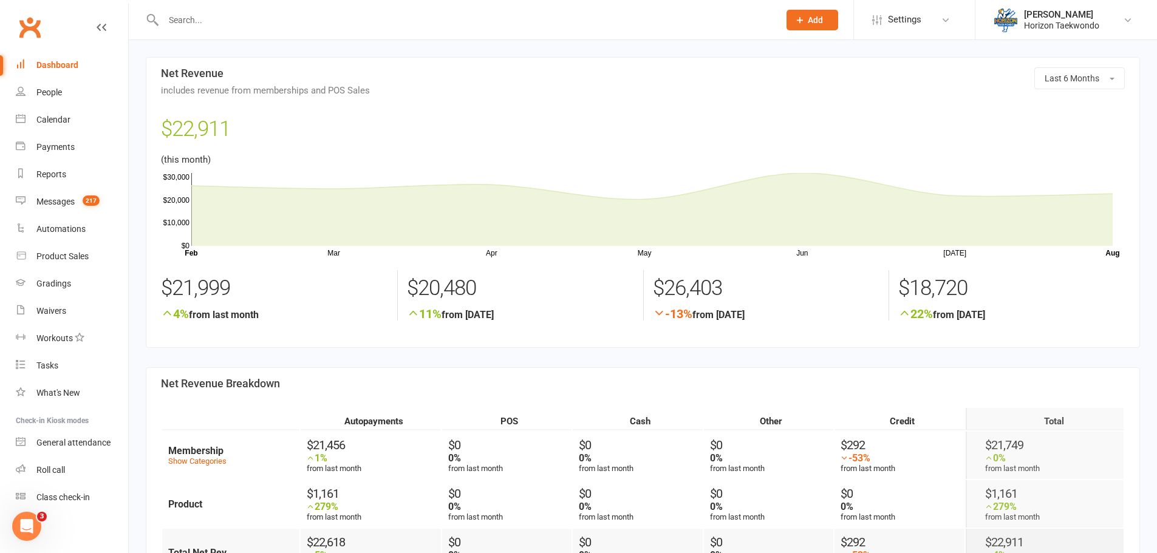
click at [200, 135] on div "$22,911" at bounding box center [643, 132] width 964 height 40
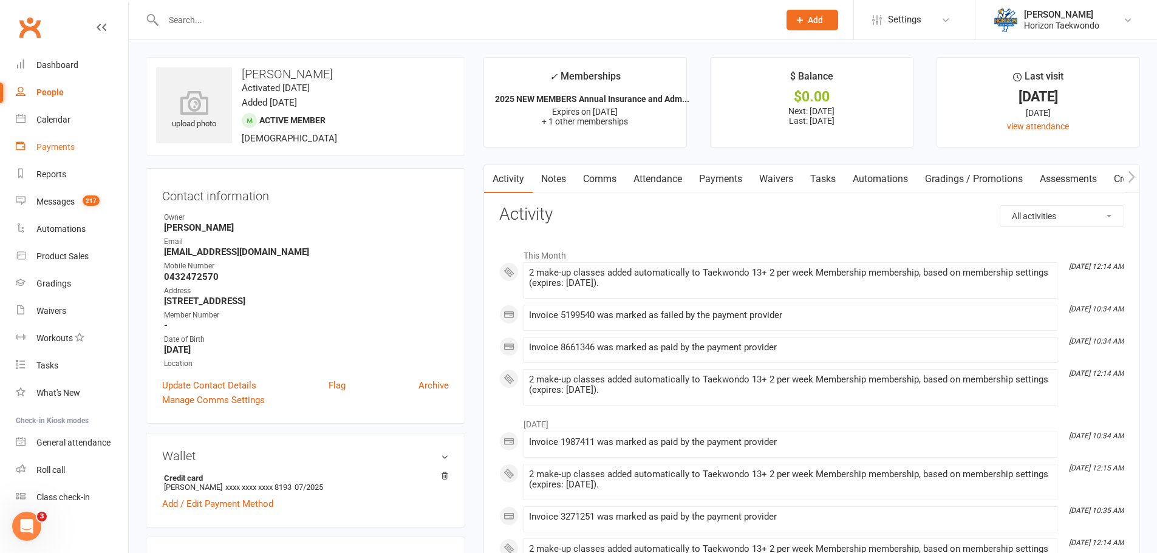
click at [44, 142] on div "Payments" at bounding box center [55, 147] width 38 height 10
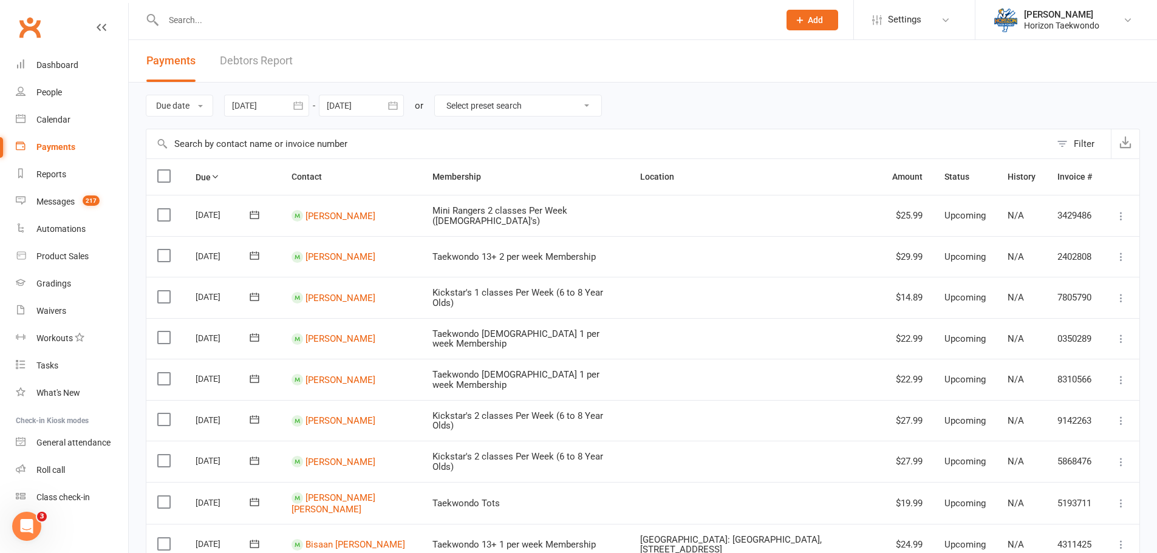
click at [267, 64] on link "Debtors Report" at bounding box center [256, 61] width 73 height 42
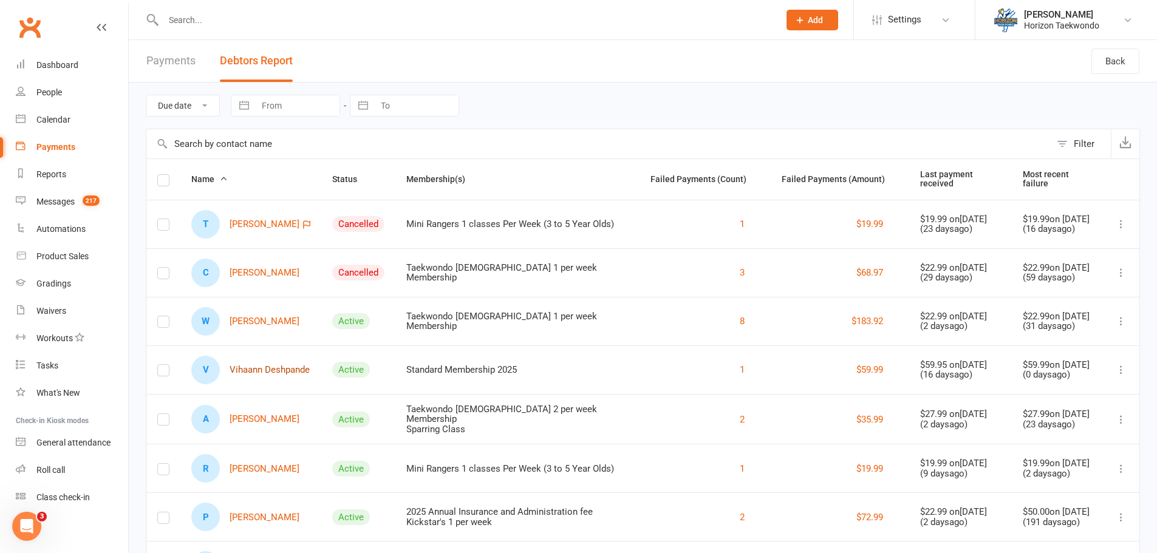
click at [258, 377] on link "V Vihaann Deshpande" at bounding box center [250, 370] width 118 height 29
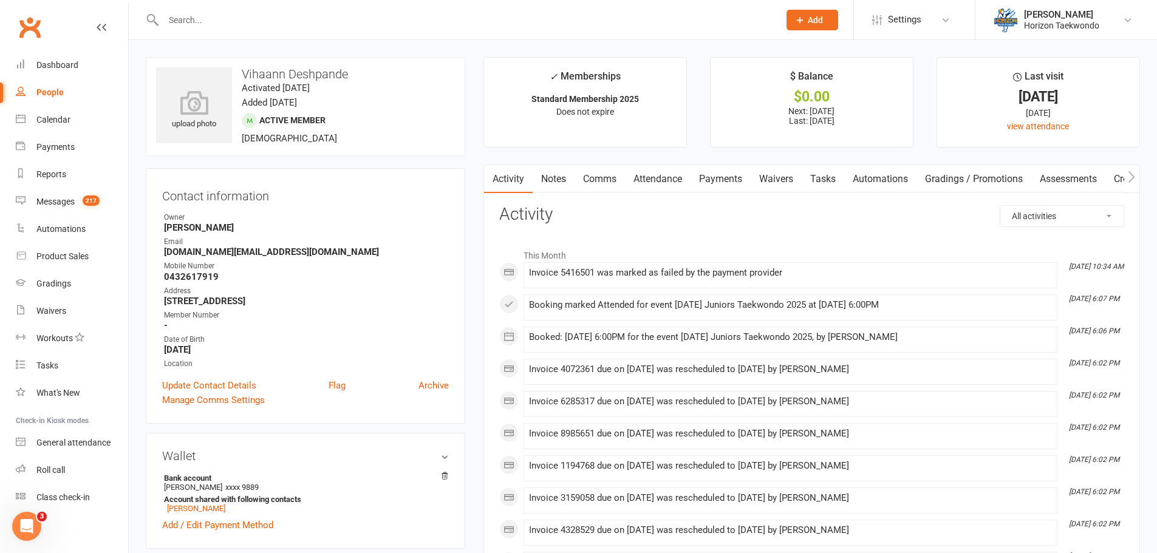
click at [711, 182] on link "Payments" at bounding box center [721, 179] width 60 height 28
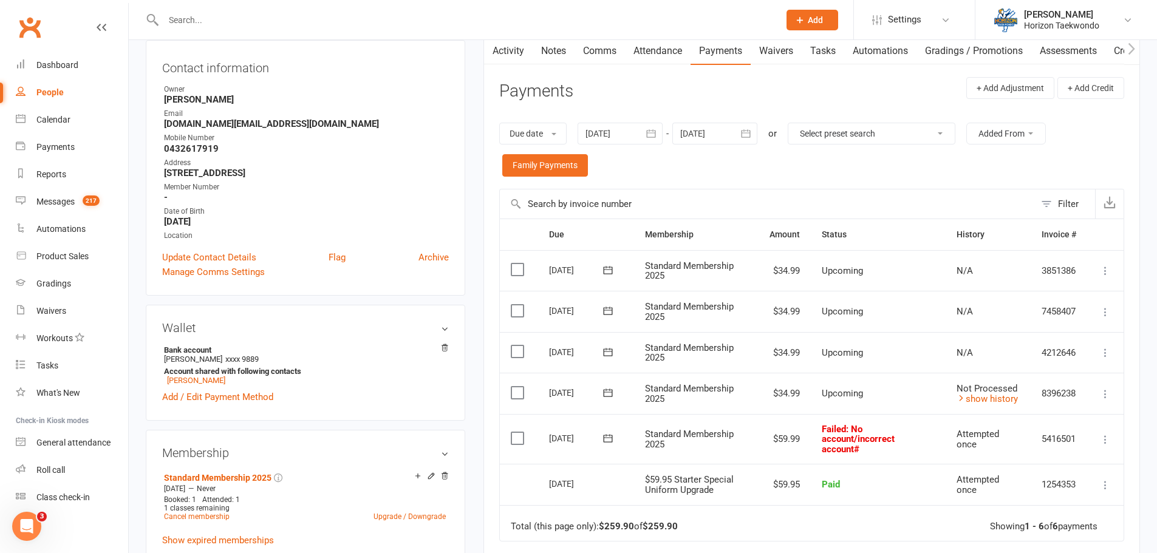
scroll to position [243, 0]
